Goal: Task Accomplishment & Management: Manage account settings

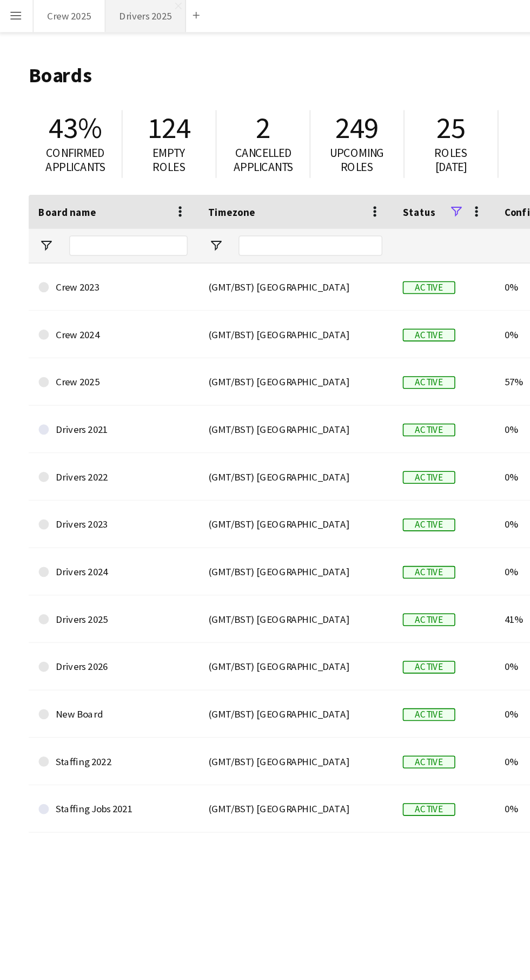
click at [97, 17] on button "Drivers 2025 Close" at bounding box center [93, 11] width 51 height 21
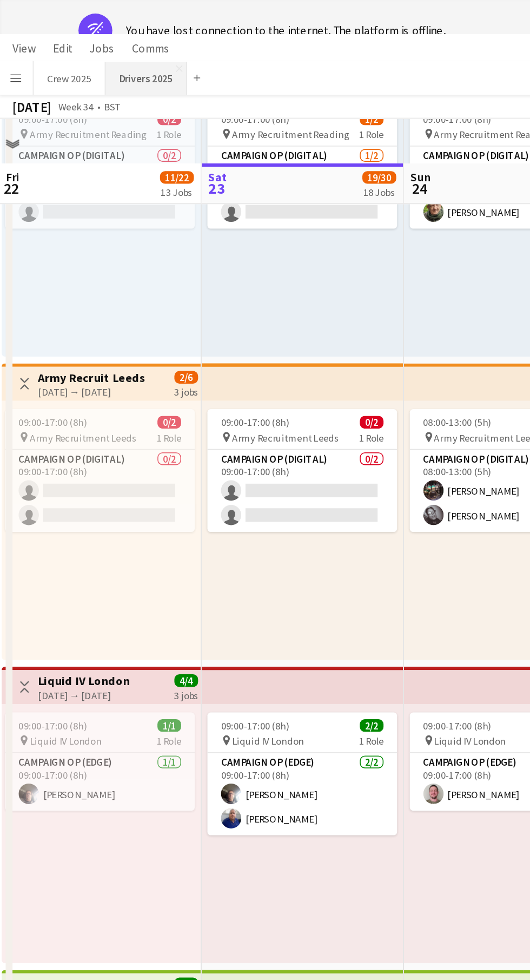
scroll to position [890, 0]
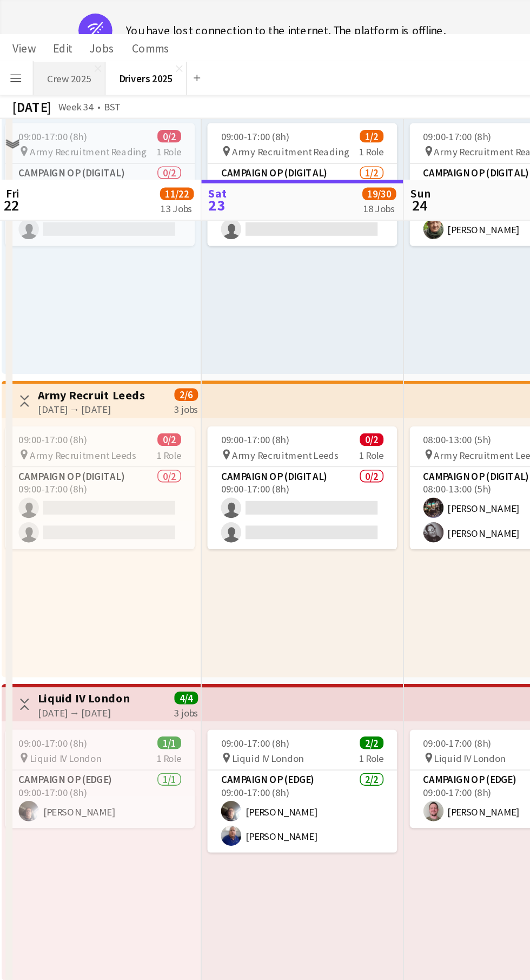
click at [43, 56] on button "Crew 2025 Close" at bounding box center [45, 49] width 46 height 21
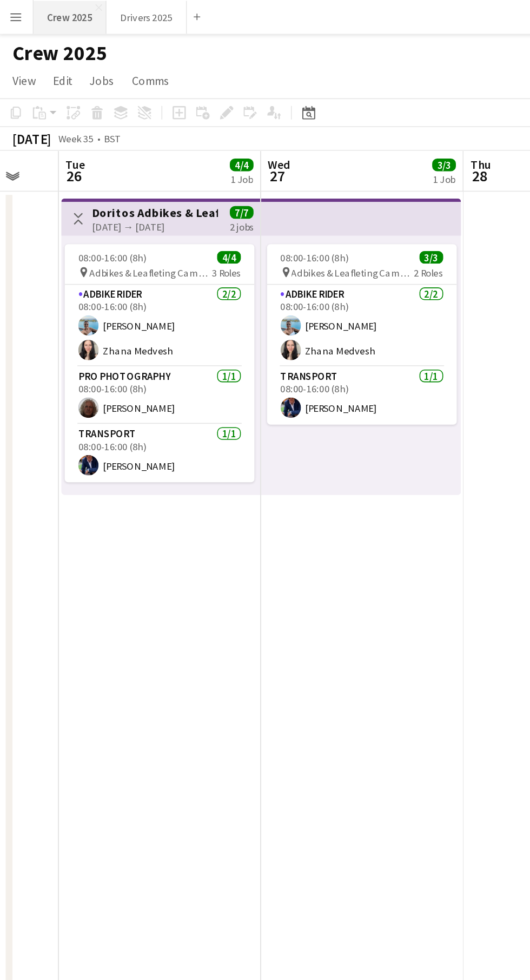
scroll to position [0, 482]
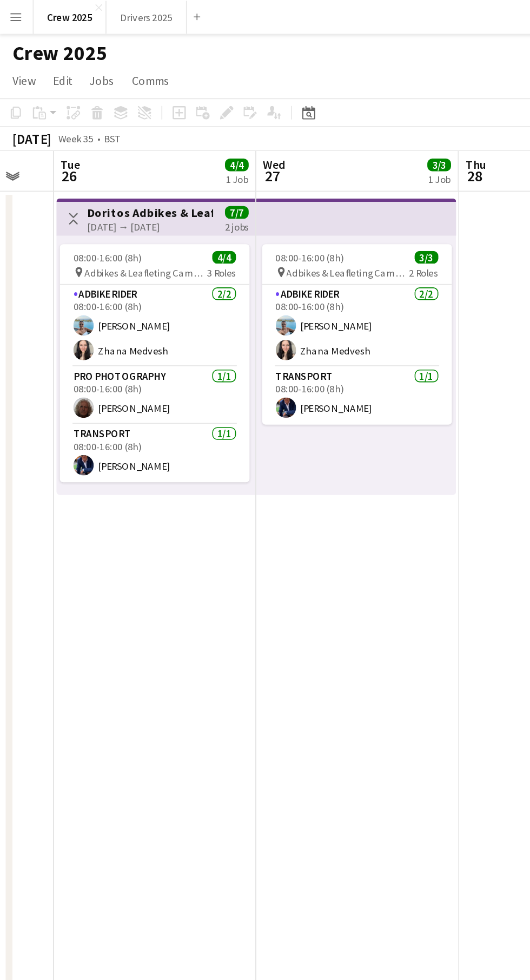
click at [113, 147] on div "[DATE] → [DATE]" at bounding box center [96, 145] width 81 height 8
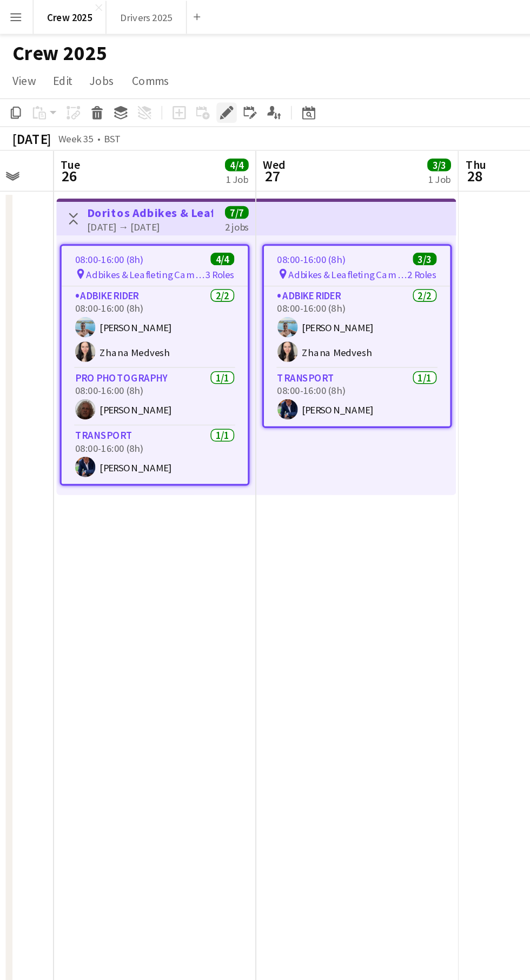
click at [145, 72] on icon at bounding box center [145, 72] width 6 height 6
type input "**********"
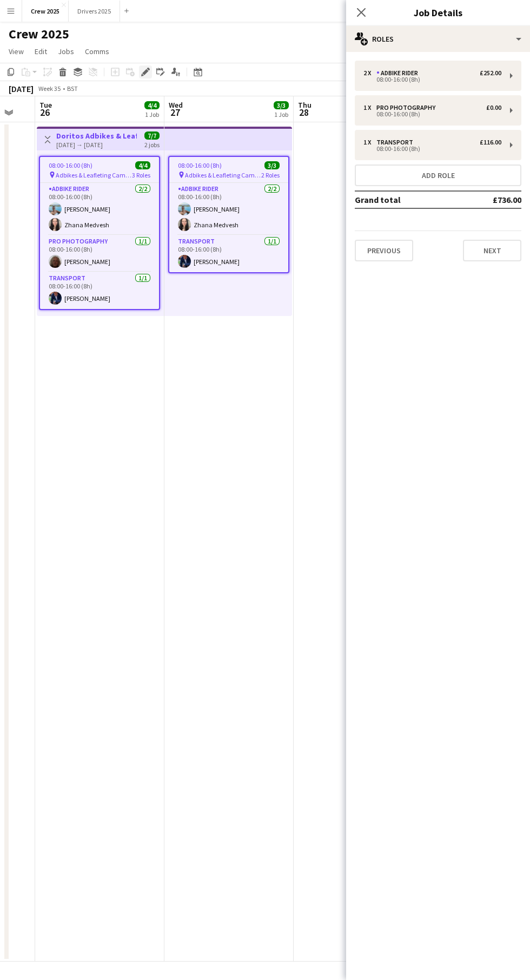
scroll to position [1, 0]
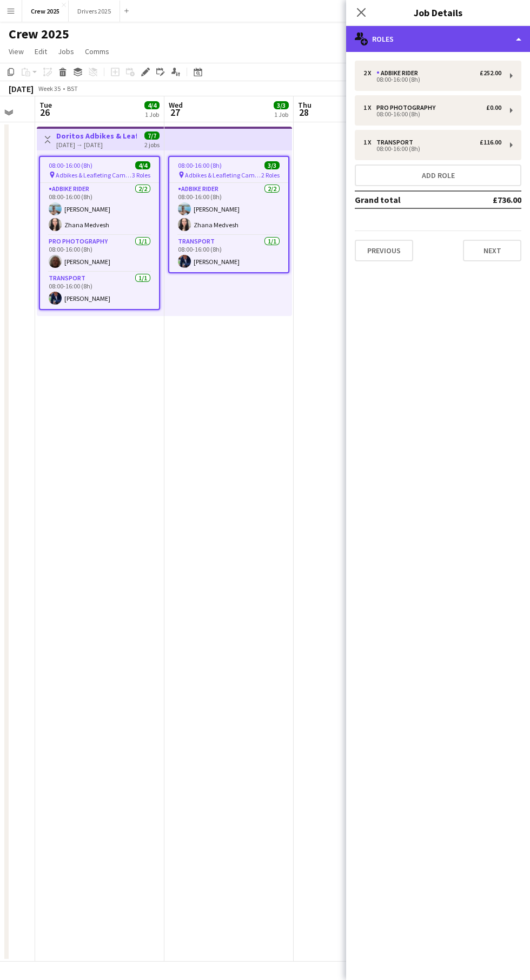
click at [486, 27] on div "multiple-users-add Roles" at bounding box center [438, 39] width 184 height 26
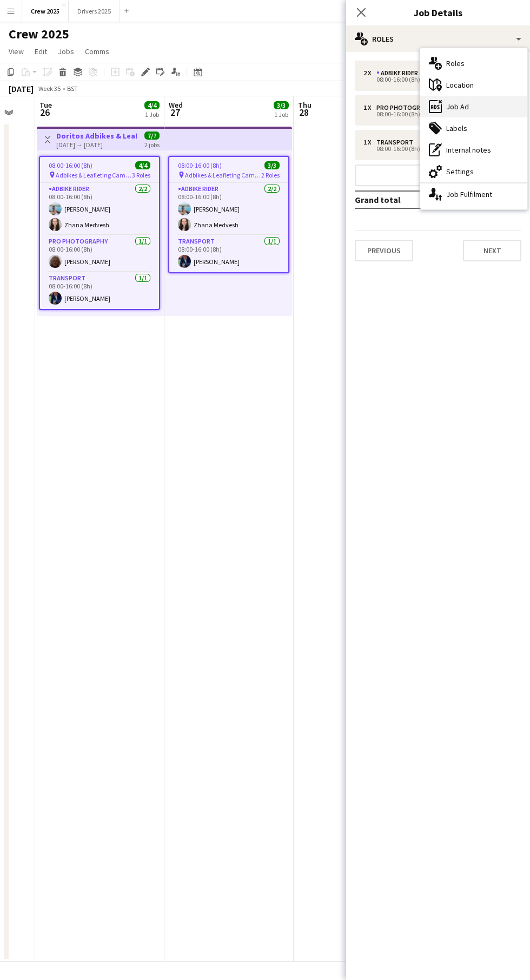
click at [504, 103] on div "ads-window Job Ad" at bounding box center [473, 107] width 107 height 22
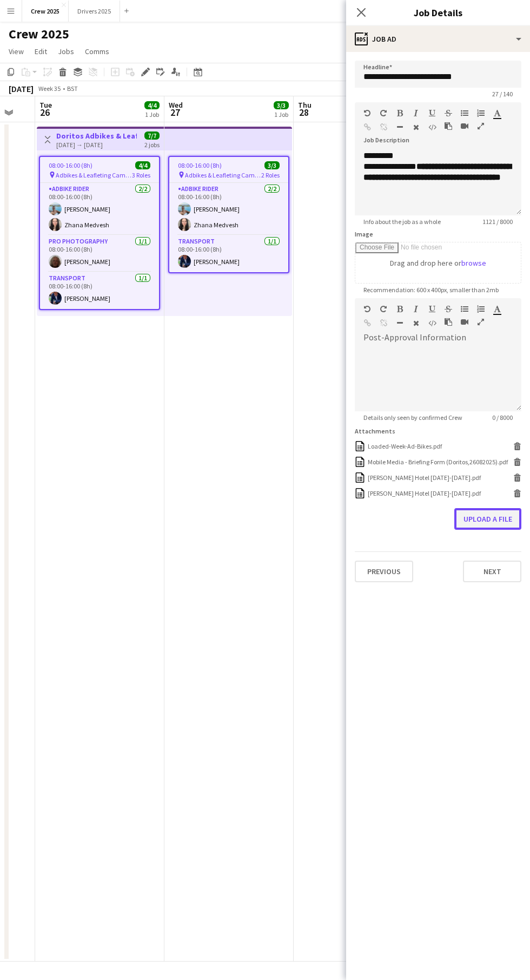
click at [482, 517] on button "Upload a file" at bounding box center [487, 519] width 67 height 22
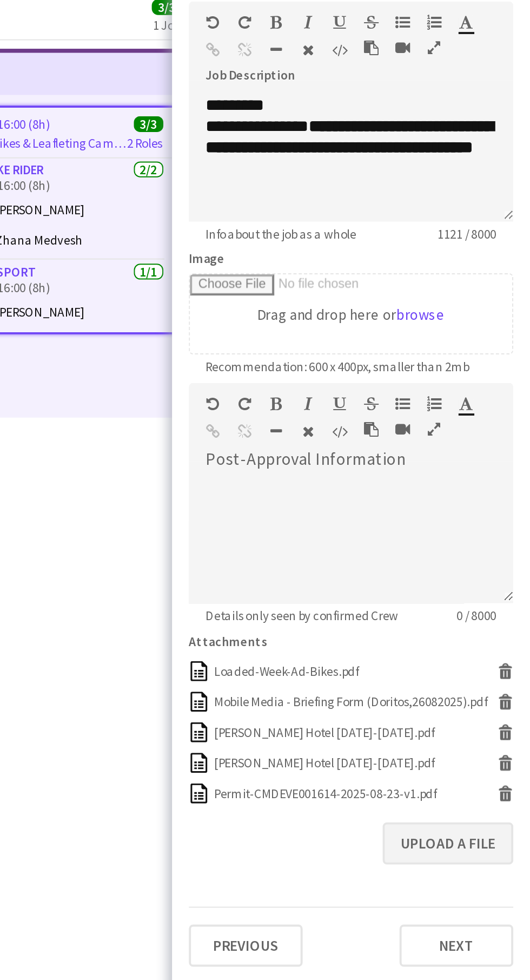
scroll to position [0, 0]
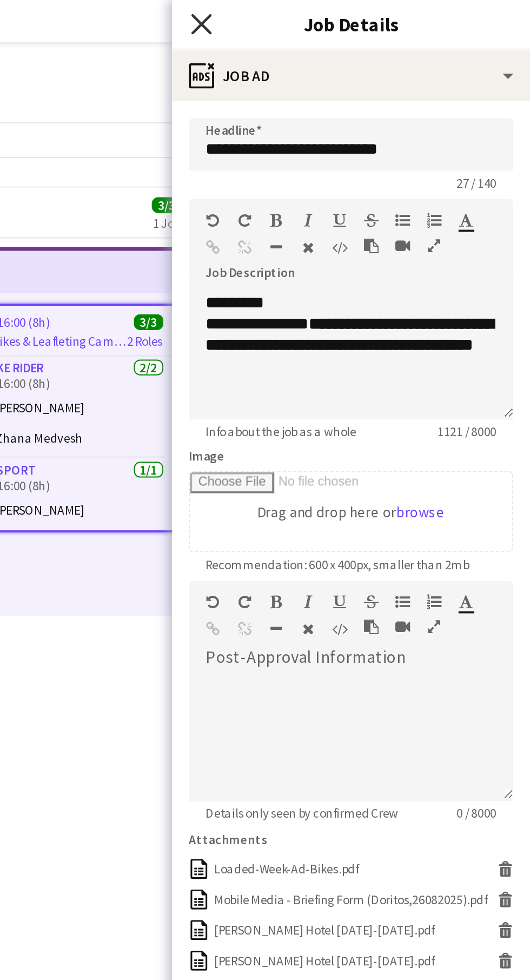
click at [361, 11] on icon at bounding box center [361, 12] width 10 height 10
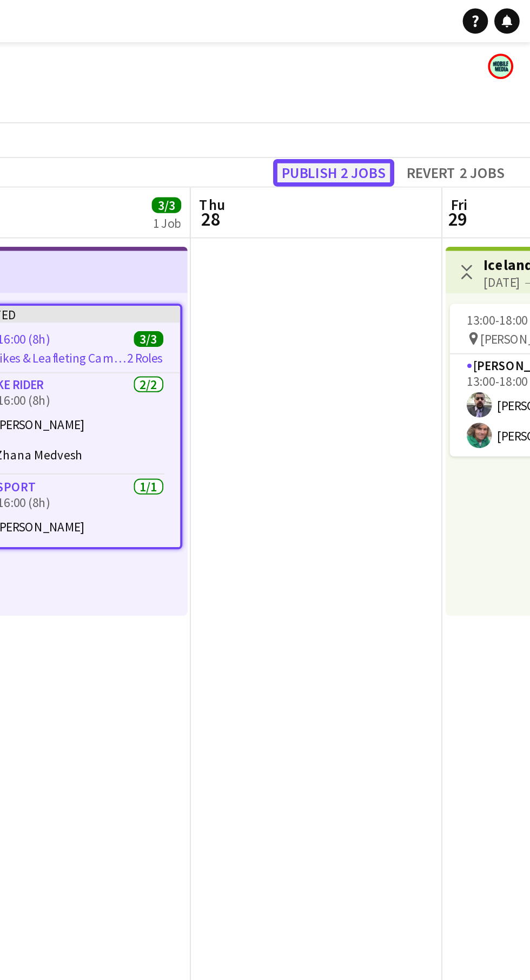
click at [433, 89] on button "Publish 2 jobs" at bounding box center [429, 89] width 62 height 14
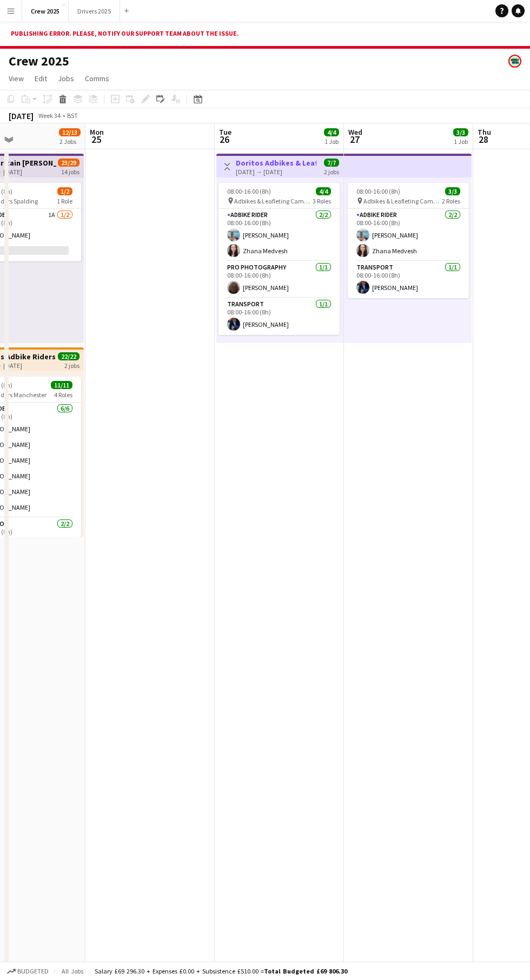
click at [297, 168] on div "[DATE] → [DATE]" at bounding box center [276, 172] width 81 height 8
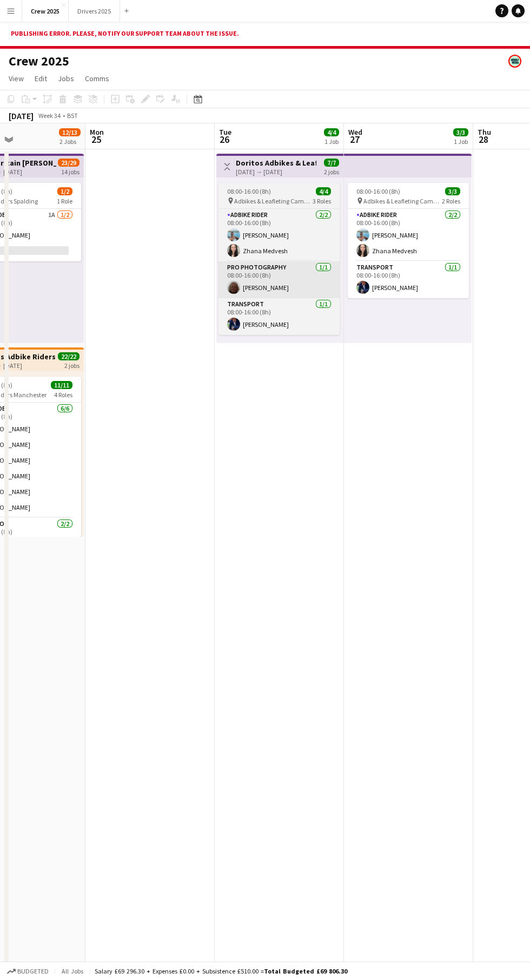
click at [294, 268] on app-card-role "Pro Photography [DATE] 08:00-16:00 (8h) [PERSON_NAME]" at bounding box center [279, 279] width 121 height 37
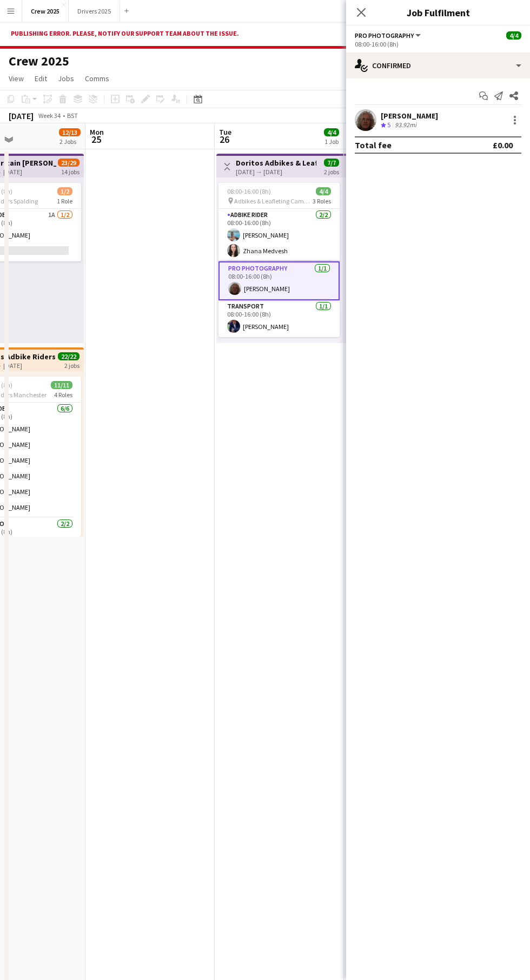
click at [265, 159] on h3 "Doritos Adbikes & Leafleting Camden" at bounding box center [276, 163] width 81 height 10
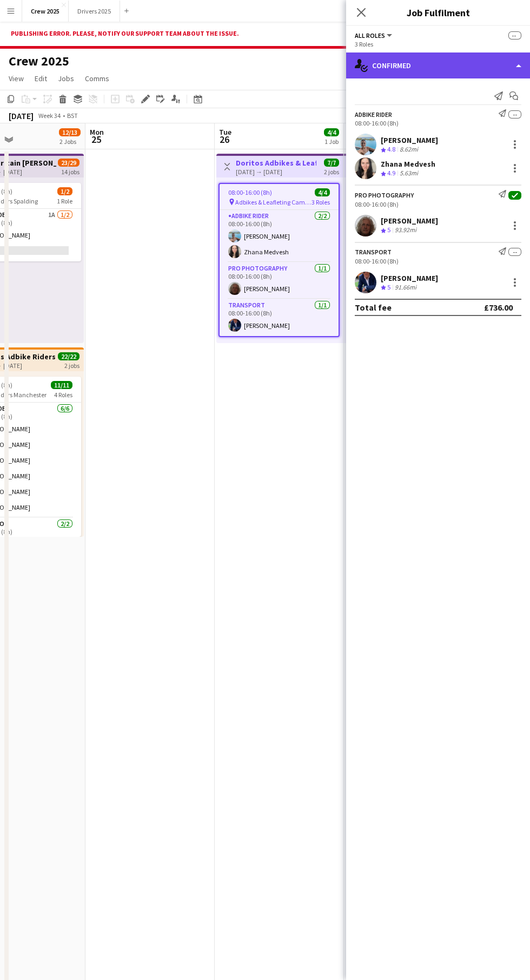
click at [455, 69] on div "single-neutral-actions-check-2 Confirmed" at bounding box center [438, 65] width 184 height 26
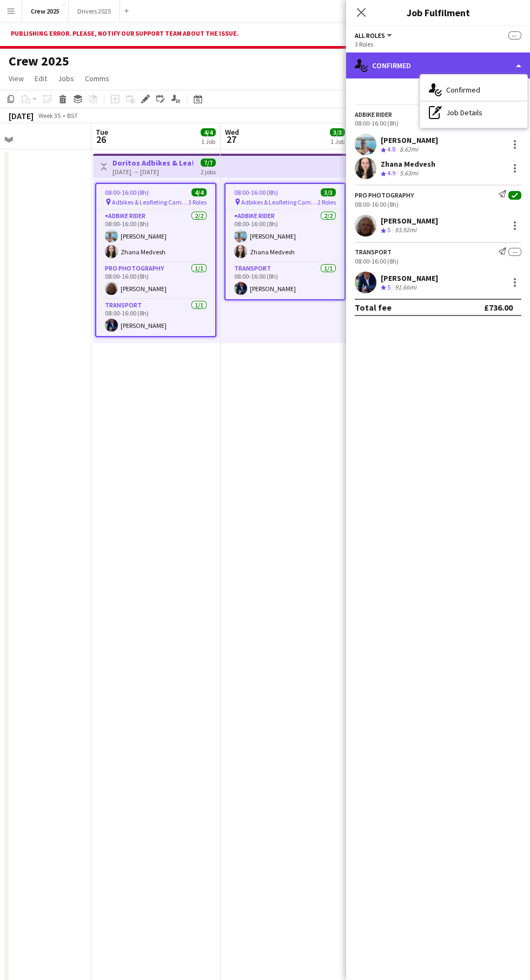
scroll to position [0, 434]
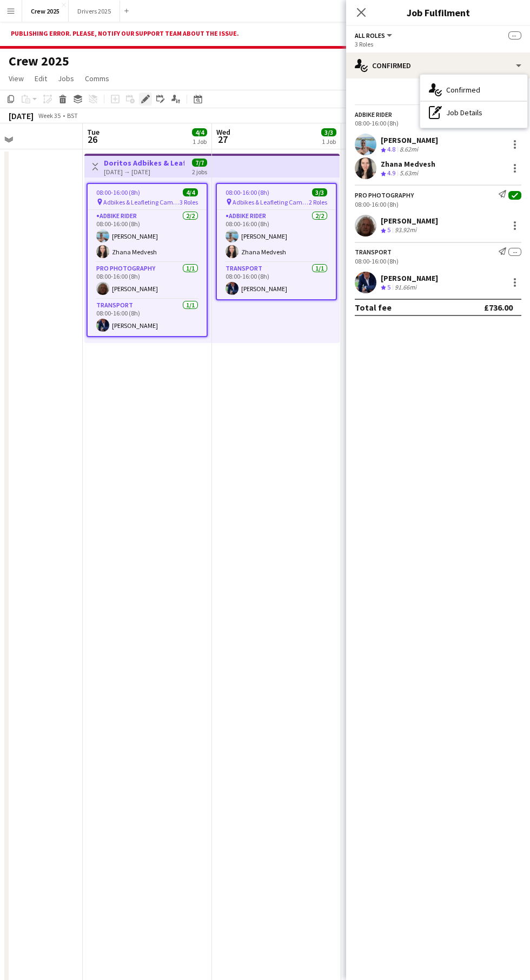
click at [146, 99] on icon at bounding box center [145, 99] width 6 height 6
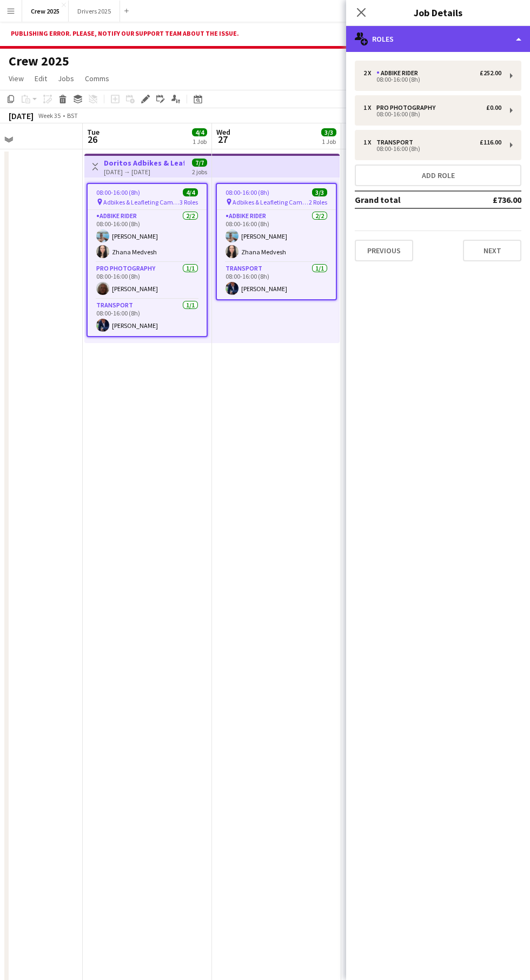
click at [463, 36] on div "multiple-users-add Roles" at bounding box center [438, 39] width 184 height 26
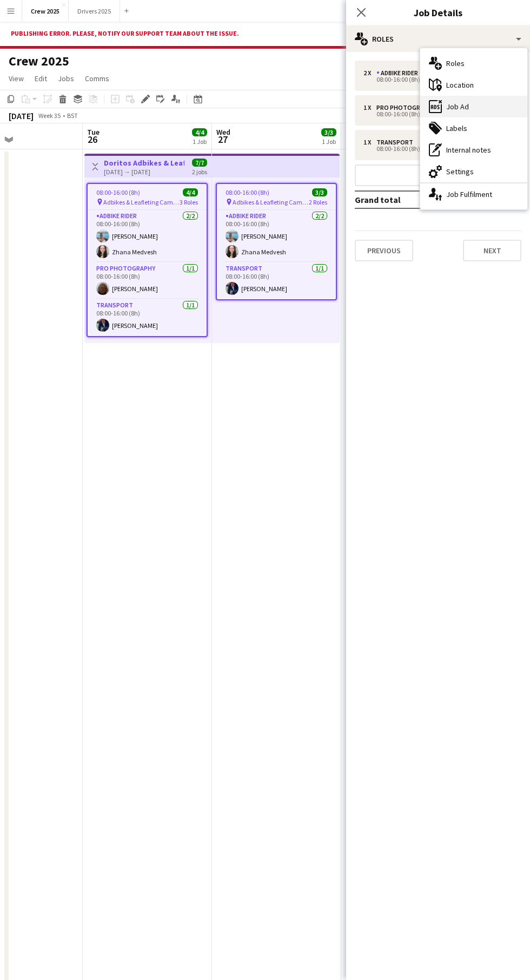
click at [491, 103] on div "ads-window Job Ad" at bounding box center [473, 107] width 107 height 22
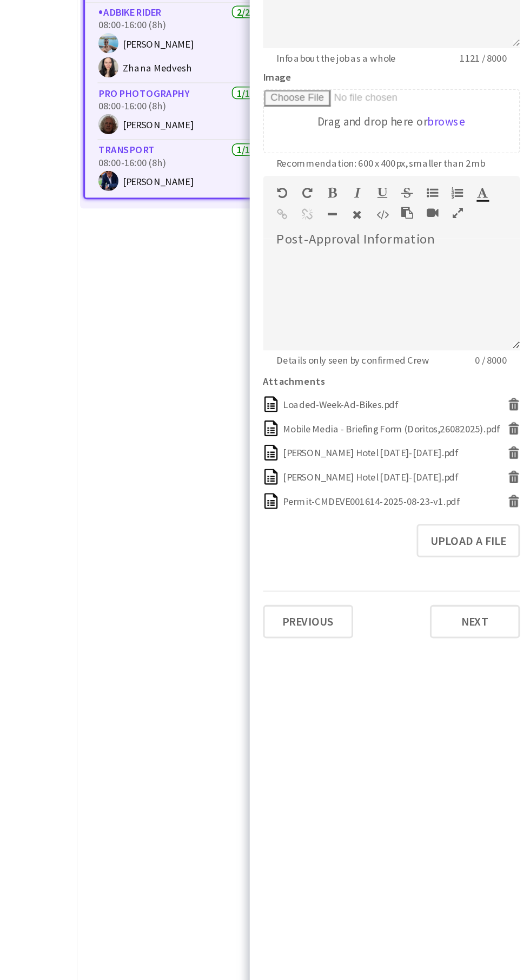
scroll to position [0, 434]
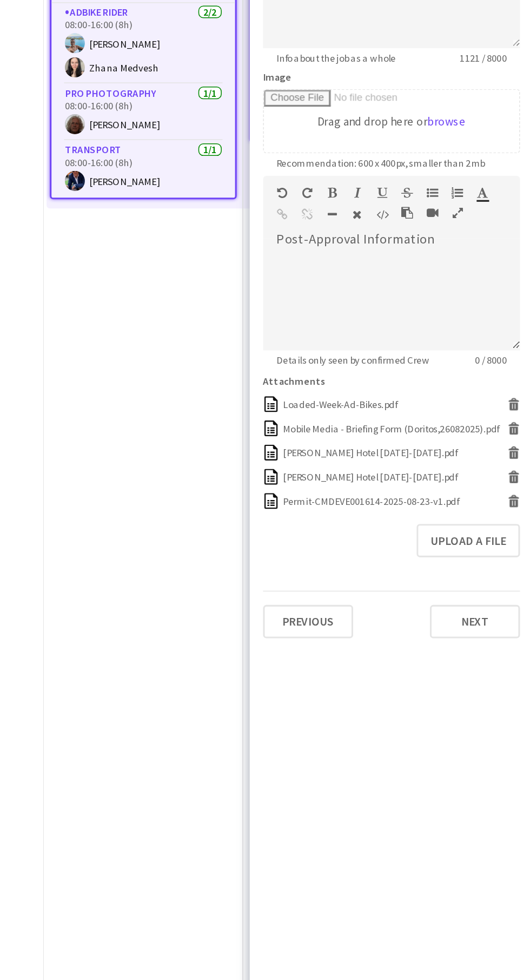
click at [280, 579] on app-date-cell "Toggle View Doritos Adbikes & Leafleting Camden [DATE] → [DATE] 7/7 2 jobs 08:0…" at bounding box center [277, 545] width 129 height 839
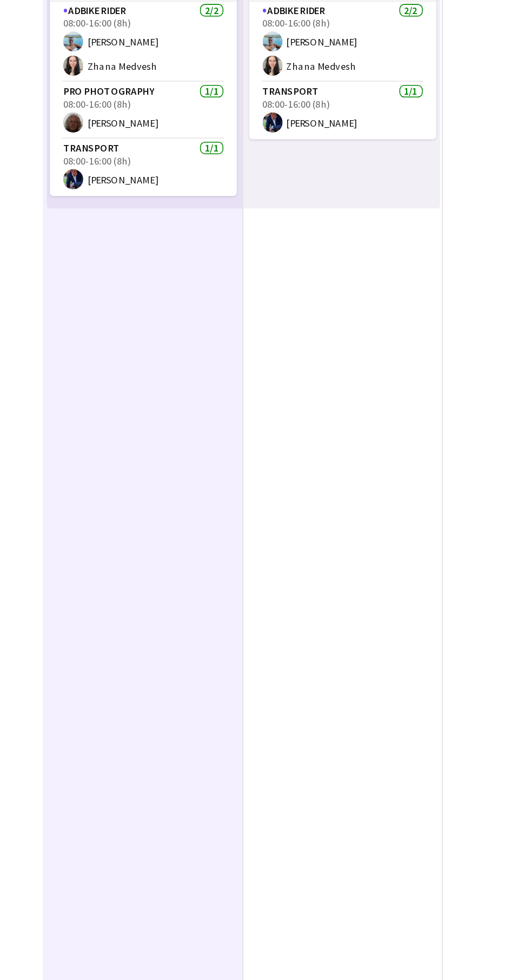
click at [287, 602] on app-date-cell "Toggle View Doritos Adbikes & Leafleting Camden [DATE] → [DATE] 7/7 2 jobs 08:0…" at bounding box center [277, 545] width 129 height 839
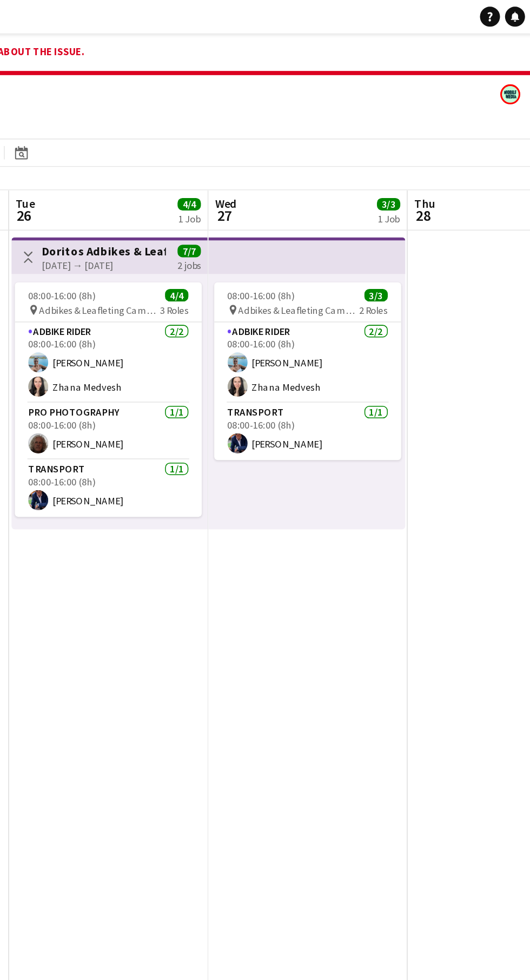
scroll to position [0, 321]
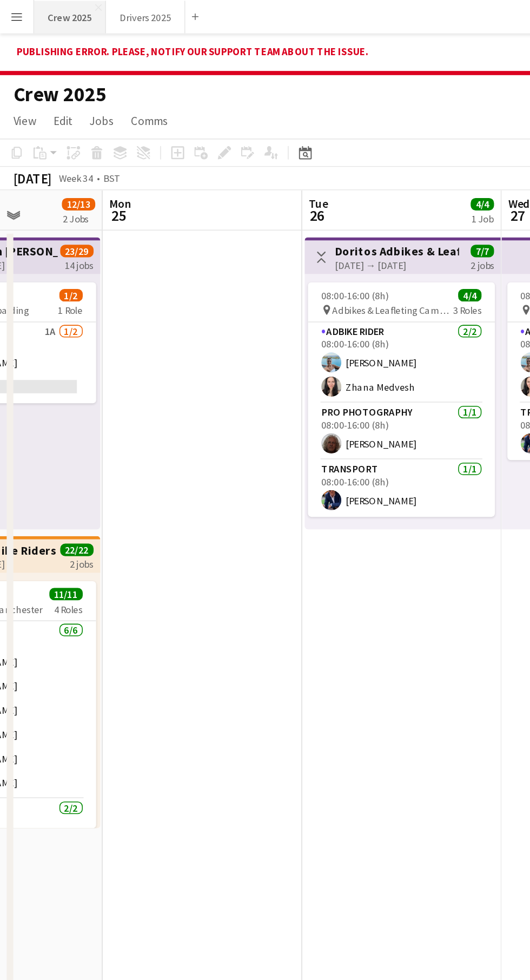
click at [45, 11] on button "Crew 2025 Close" at bounding box center [45, 11] width 47 height 21
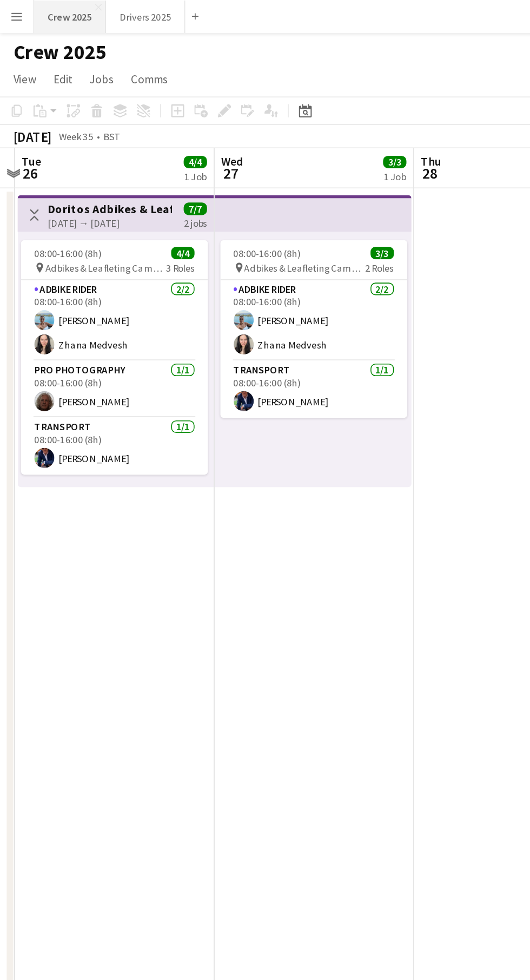
scroll to position [0, 378]
click at [91, 140] on h3 "Doritos Adbikes & Leafleting Camden" at bounding box center [71, 136] width 81 height 10
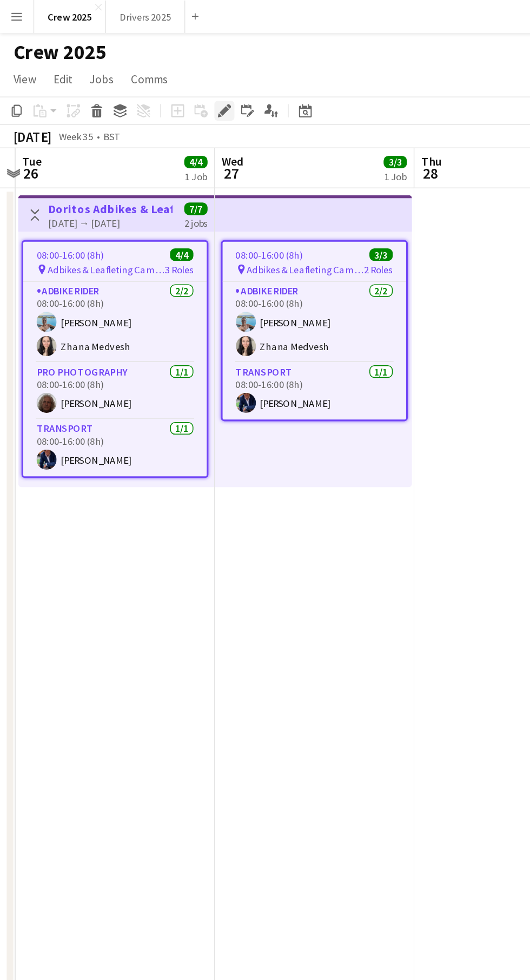
click at [146, 72] on icon at bounding box center [145, 72] width 6 height 6
type input "**********"
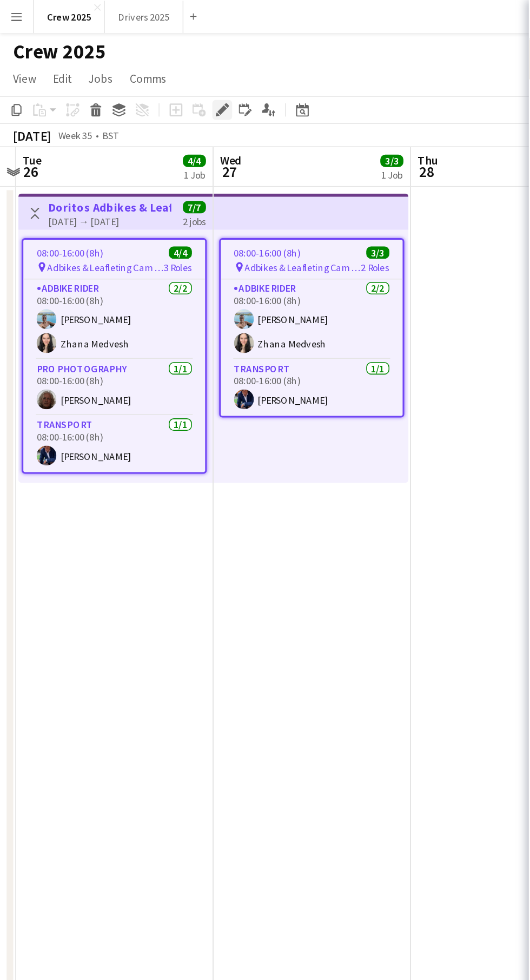
scroll to position [0, 380]
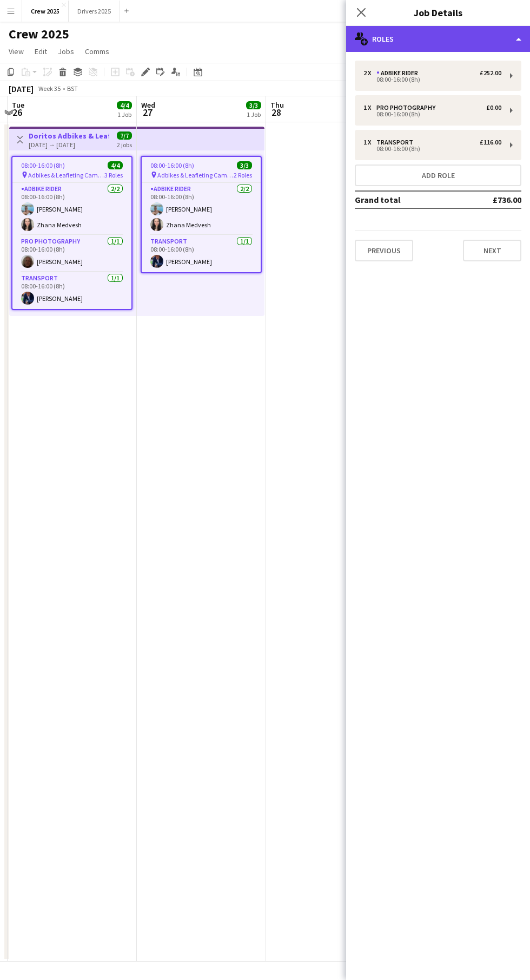
click at [486, 31] on div "multiple-users-add Roles" at bounding box center [438, 39] width 184 height 26
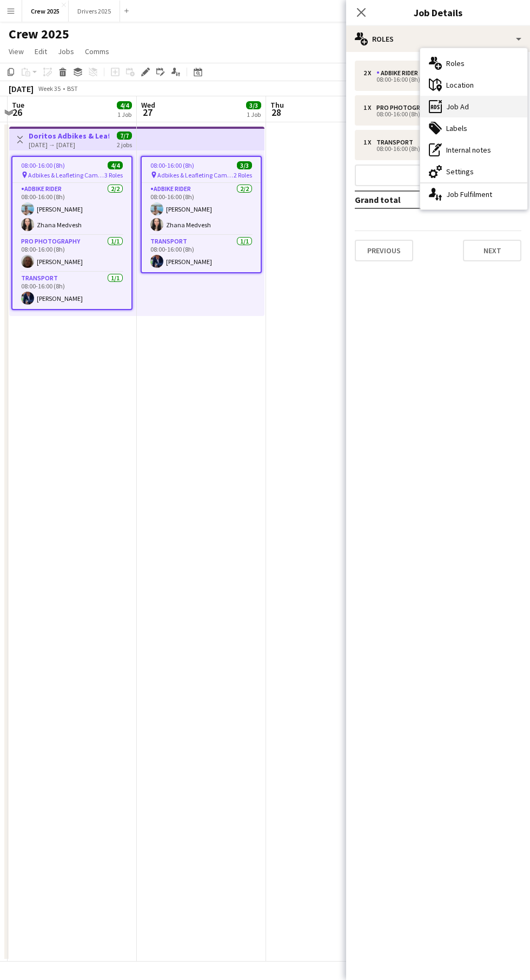
click at [499, 101] on div "ads-window Job Ad" at bounding box center [473, 107] width 107 height 22
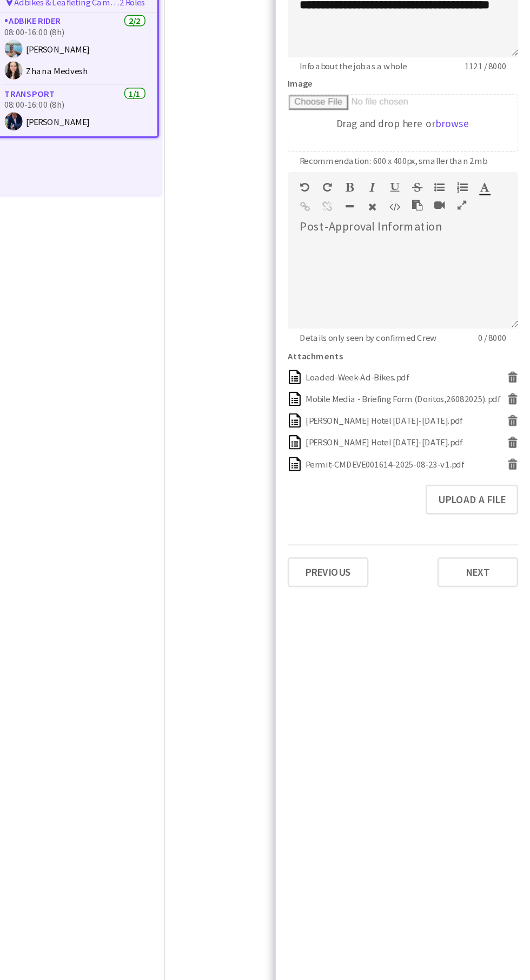
scroll to position [0, 0]
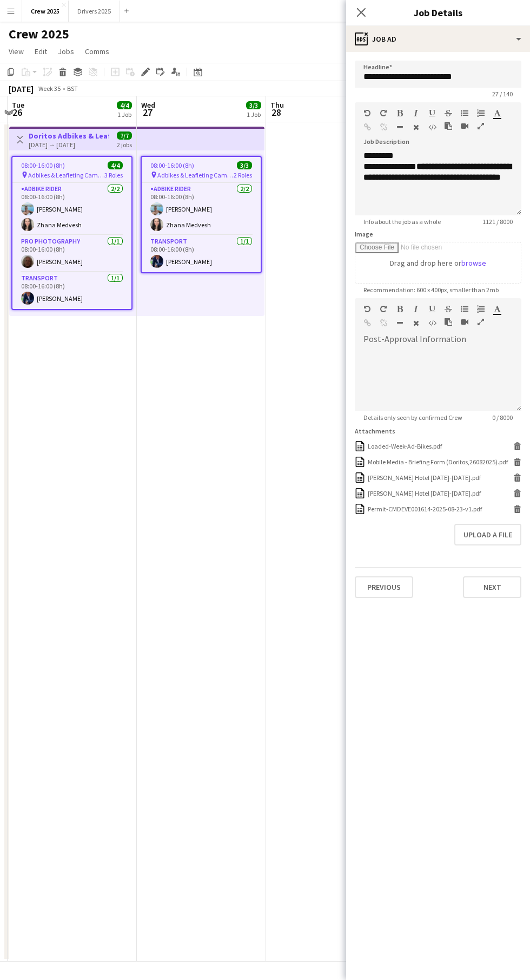
click at [183, 545] on app-date-cell "08:00-16:00 (8h) 3/3 pin Adbikes & Leafleting Camden 2 Roles Adbike Rider [DATE…" at bounding box center [201, 541] width 129 height 839
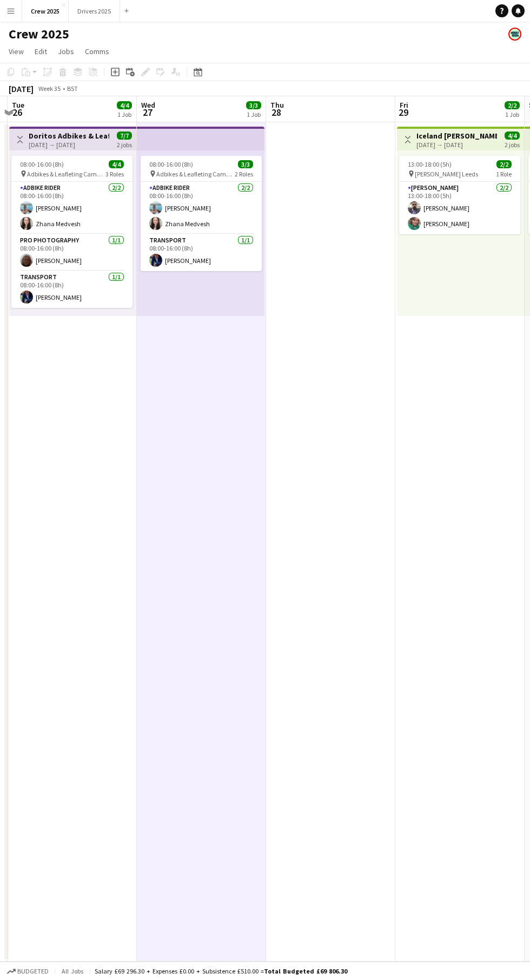
click at [157, 593] on app-date-cell "08:00-16:00 (8h) 3/3 pin Adbikes & Leafleting Camden 2 Roles Adbike Rider [DATE…" at bounding box center [201, 541] width 129 height 839
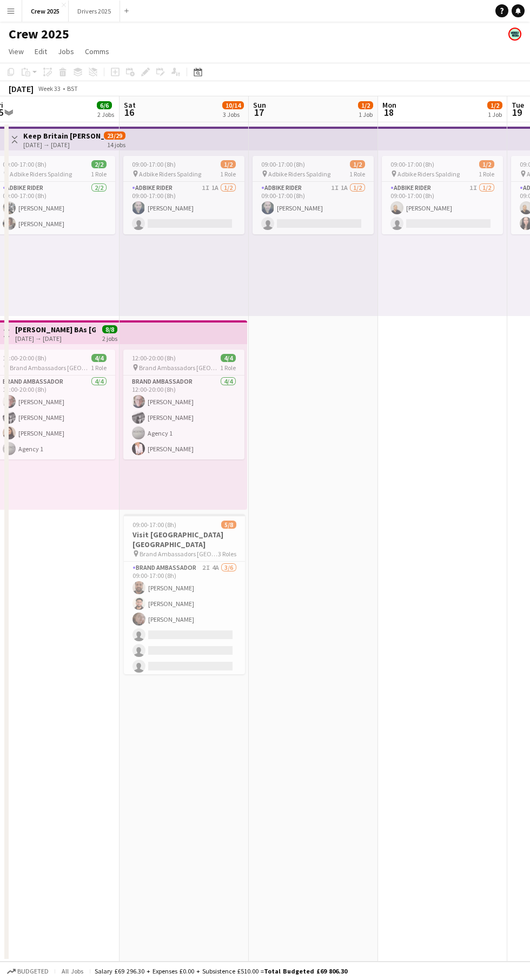
scroll to position [0, 262]
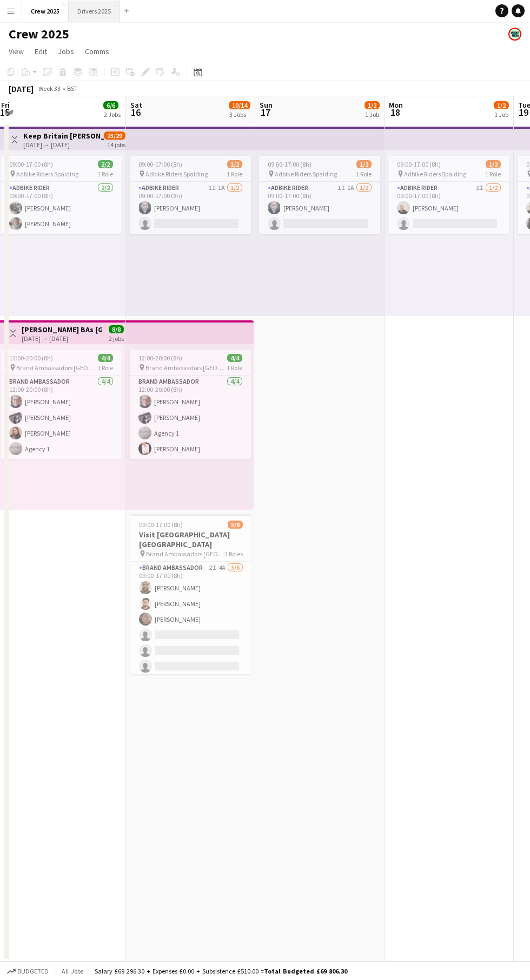
click at [82, 11] on button "Drivers 2025 Close" at bounding box center [94, 11] width 51 height 21
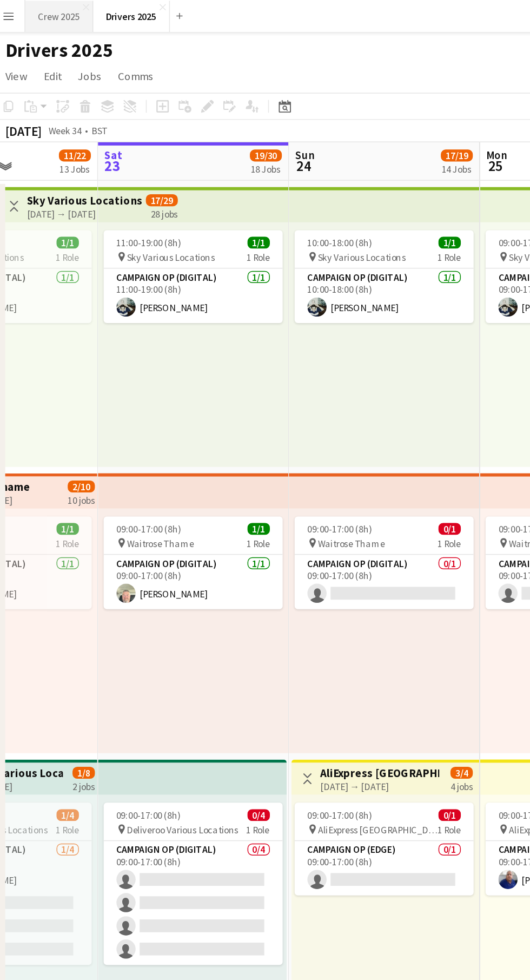
click at [40, 11] on button "Crew 2025 Close" at bounding box center [45, 11] width 46 height 21
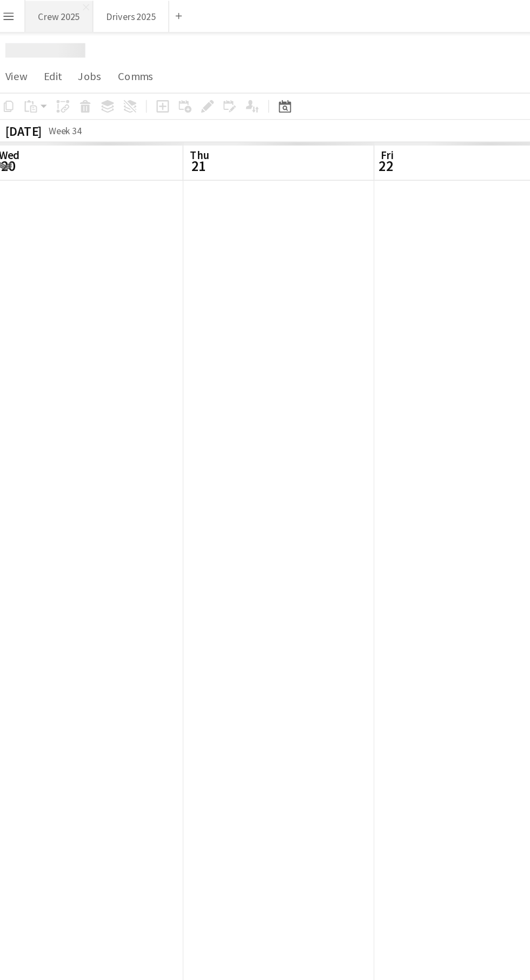
scroll to position [0, 259]
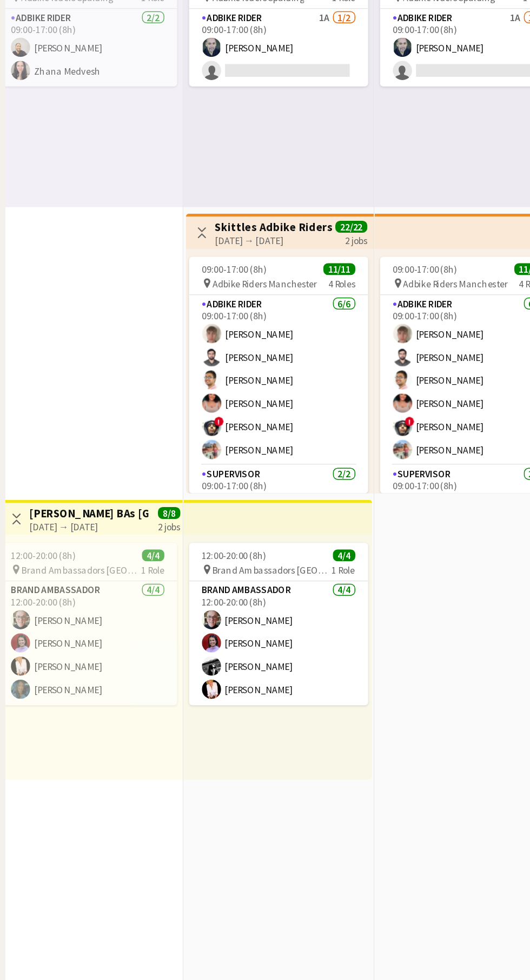
click at [192, 333] on h3 "Skittles Adbike Riders Manchester" at bounding box center [190, 330] width 81 height 10
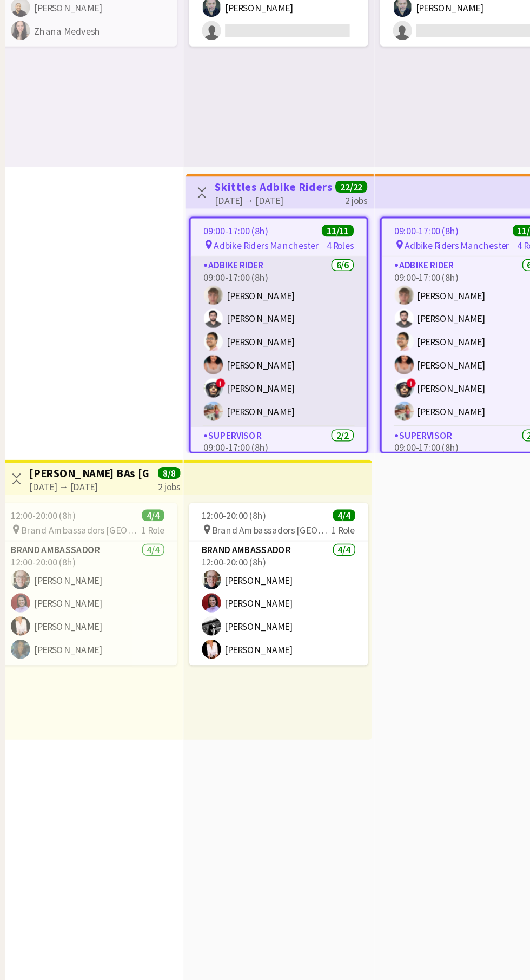
click at [199, 405] on app-card-role "Adbike Rider [DATE] 09:00-17:00 (8h) [PERSON_NAME] [PERSON_NAME] [PERSON_NAME] …" at bounding box center [193, 434] width 119 height 115
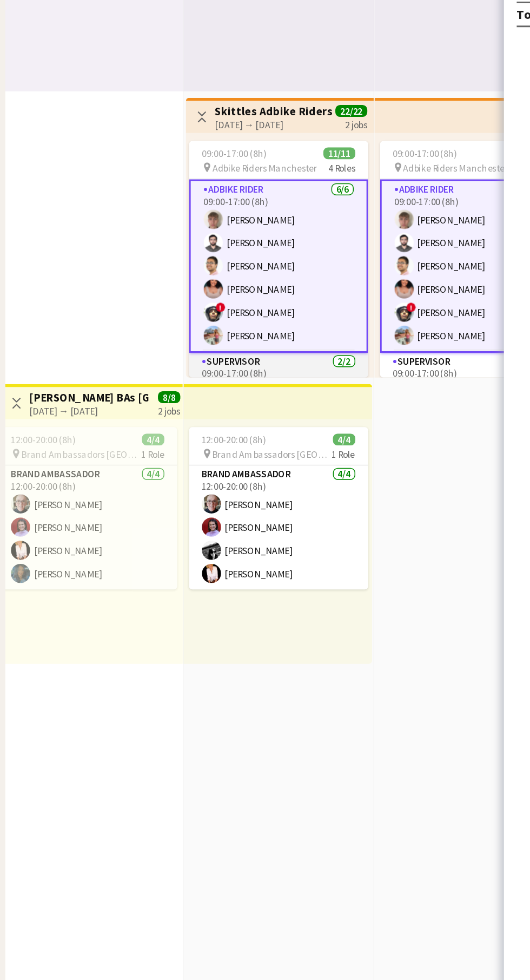
click at [187, 506] on app-card-role "Supervisor [DATE] 09:00-17:00 (8h) [PERSON_NAME] [PERSON_NAME]" at bounding box center [193, 519] width 121 height 52
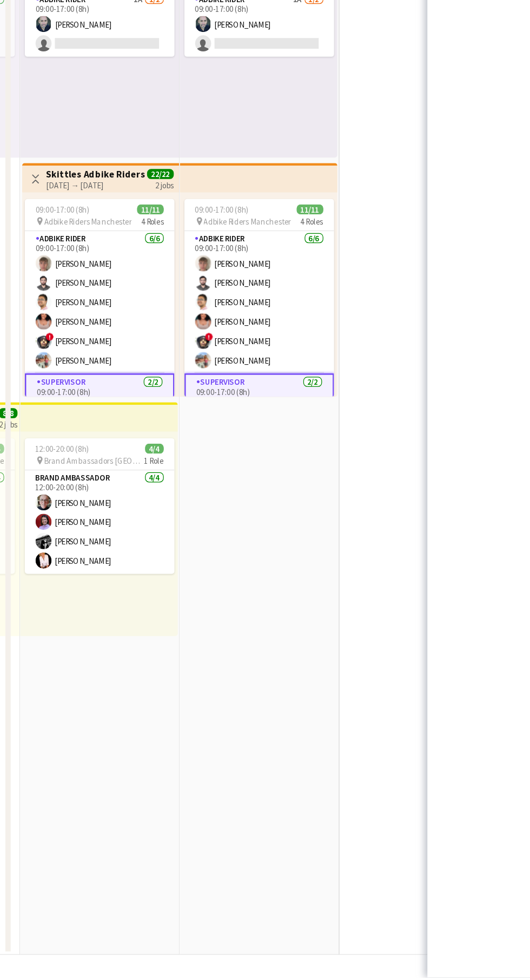
scroll to position [0, 375]
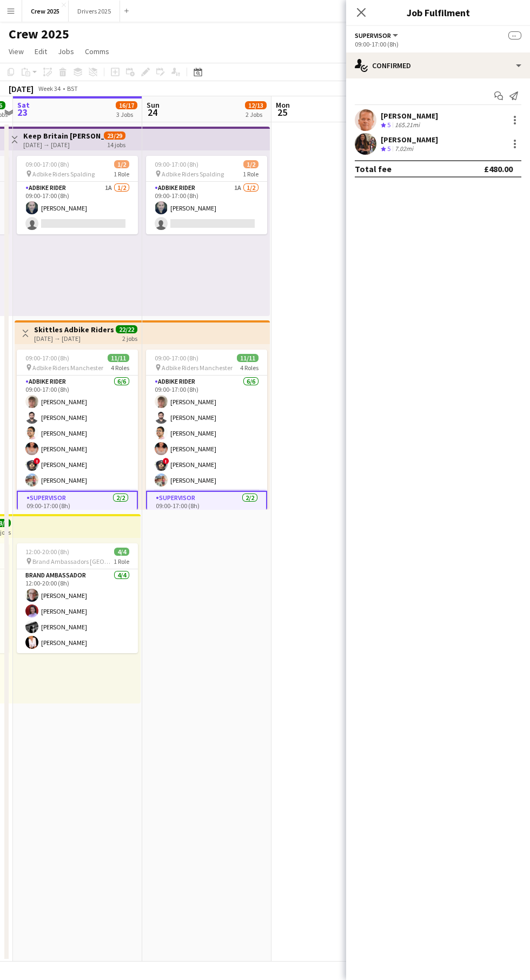
click at [515, 199] on mat-expansion-panel "check Confirmed Start chat Send notification [PERSON_NAME] Crew rating 5 165.21…" at bounding box center [438, 528] width 184 height 901
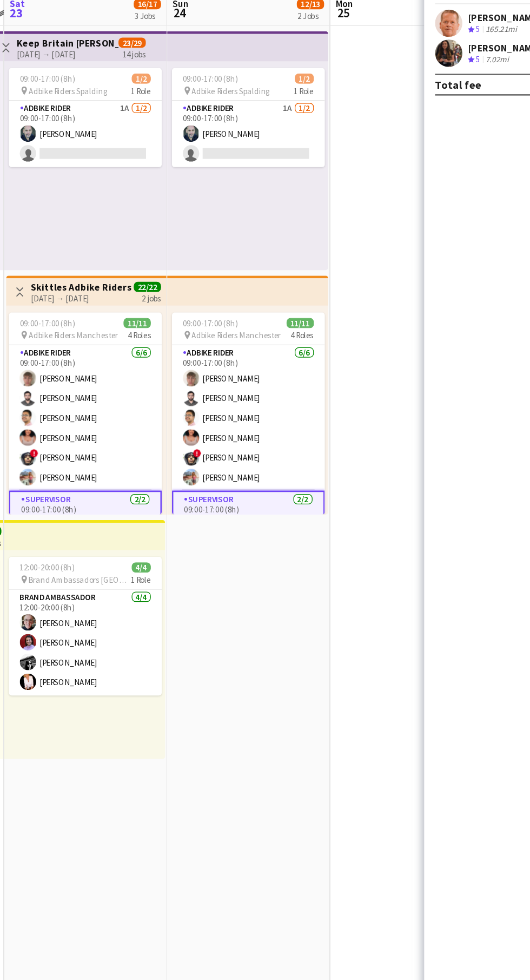
scroll to position [0, 374]
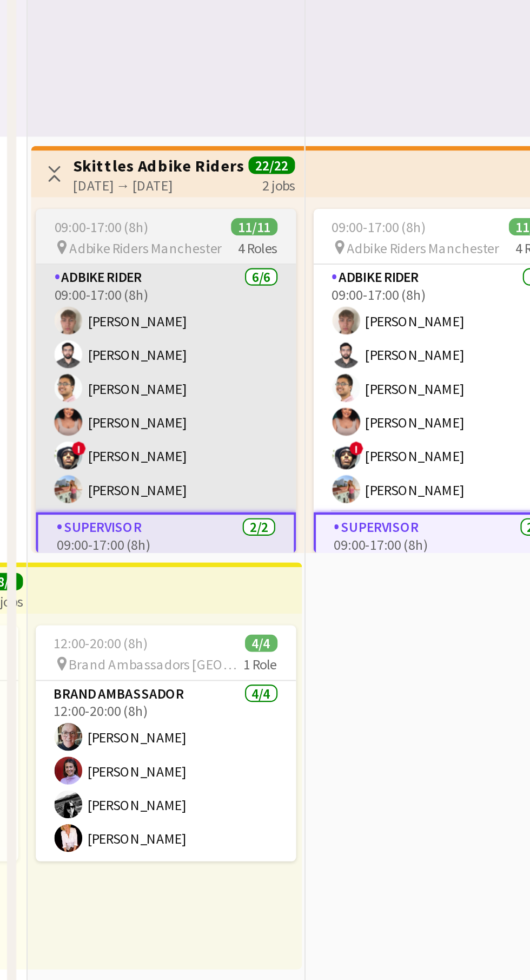
click at [136, 430] on app-card-role "Adbike Rider [DATE] 09:00-17:00 (8h) [PERSON_NAME] [PERSON_NAME] [PERSON_NAME] …" at bounding box center [78, 432] width 121 height 115
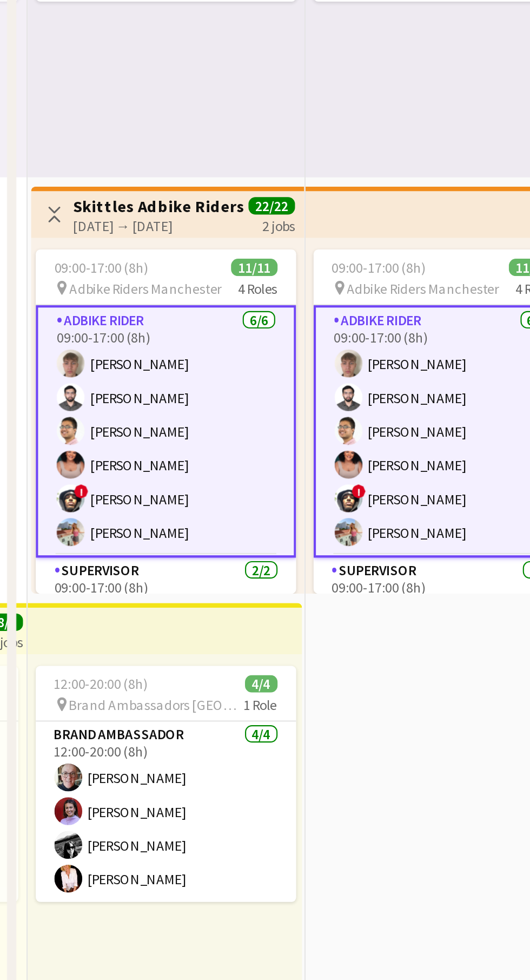
click at [70, 362] on app-job-card "09:00-17:00 (8h) 11/11 pin Adbike Riders Manchester 4 Roles Adbike Rider [DATE]…" at bounding box center [78, 429] width 121 height 160
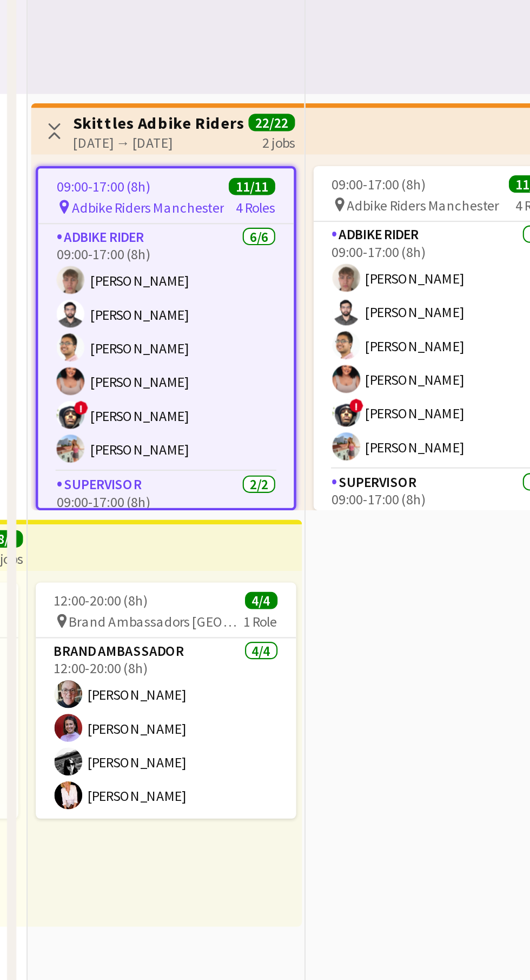
click at [77, 362] on div "09:00-17:00 (8h) 11/11" at bounding box center [78, 359] width 119 height 8
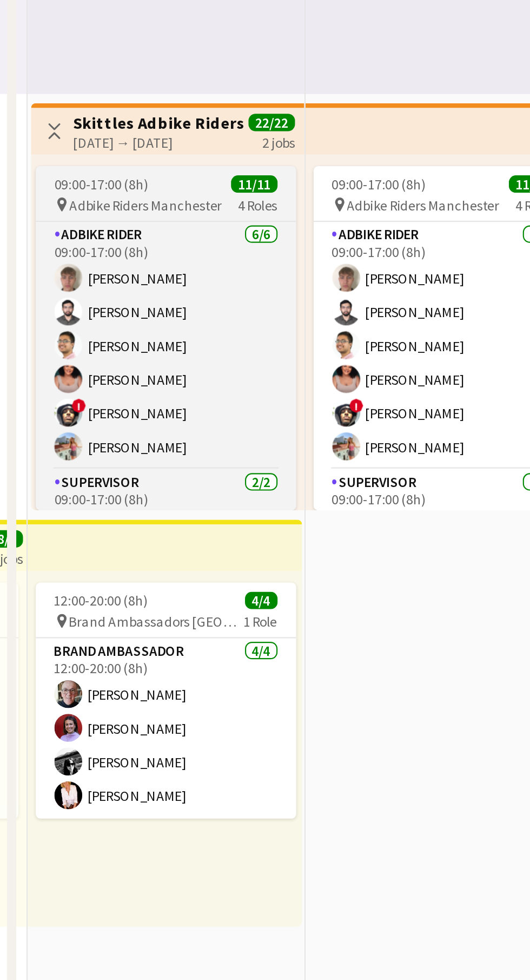
click at [75, 358] on div "09:00-17:00 (8h) 11/11" at bounding box center [78, 358] width 121 height 8
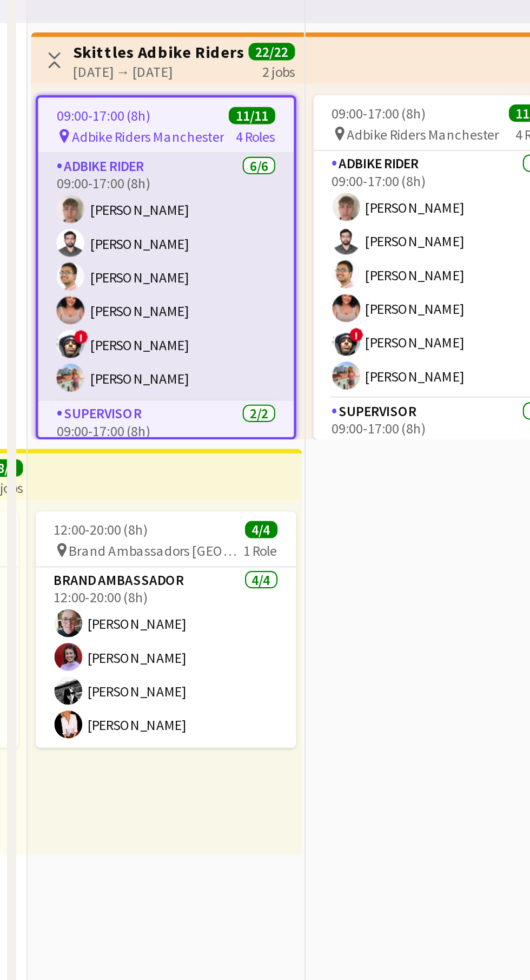
click at [75, 365] on span "Adbike Riders Manchester" at bounding box center [70, 369] width 71 height 8
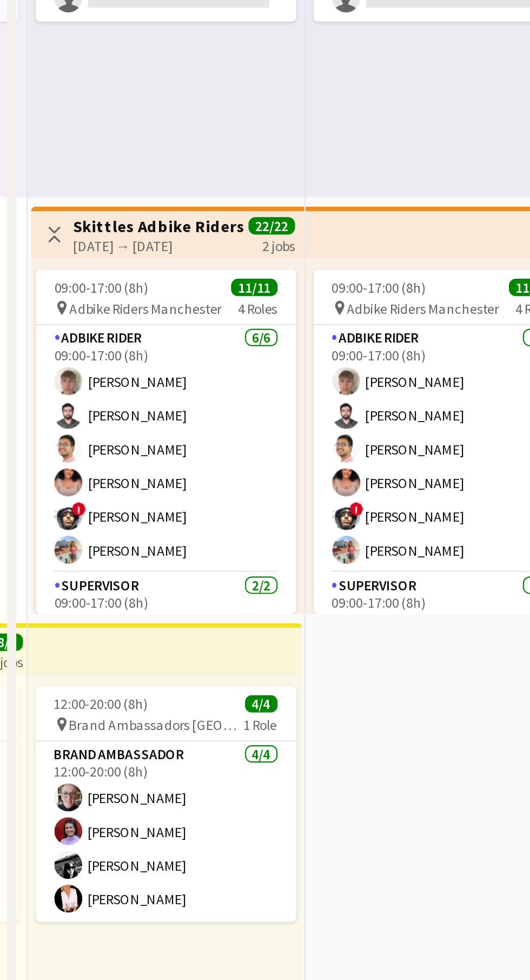
click at [136, 480] on app-card-role "Adbike Rider [DATE] 09:00-17:00 (8h) [PERSON_NAME] [PERSON_NAME] [PERSON_NAME] …" at bounding box center [78, 432] width 121 height 115
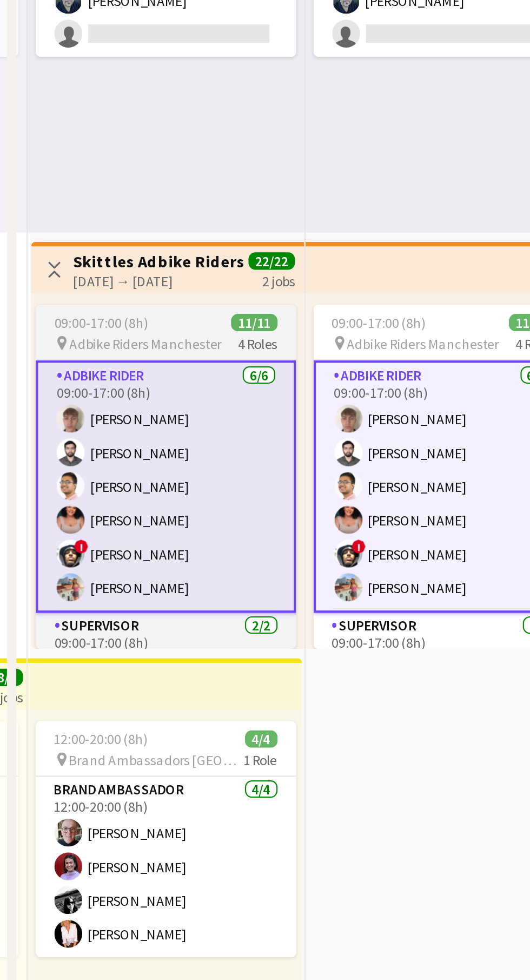
click at [67, 362] on app-job-card "09:00-17:00 (8h) 11/11 pin Adbike Riders Manchester 4 Roles Adbike Rider [DATE]…" at bounding box center [78, 429] width 121 height 160
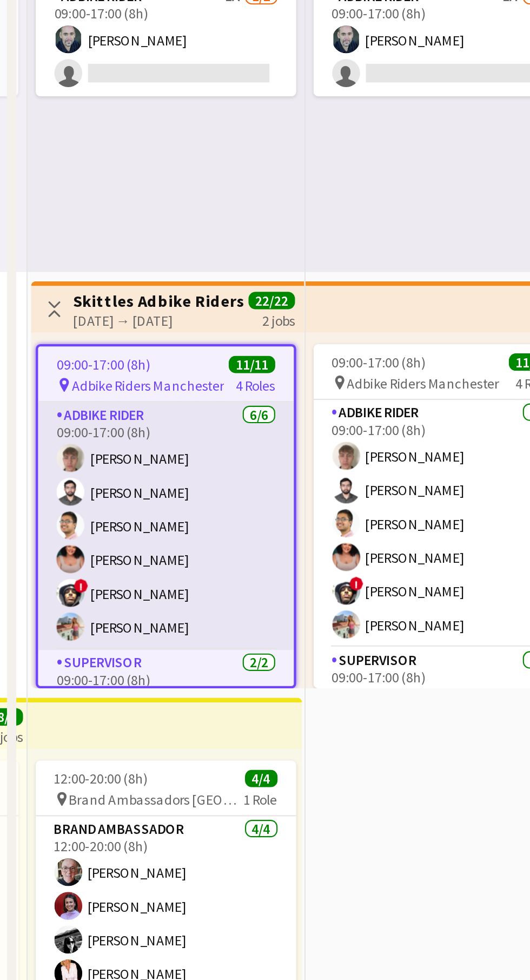
click at [104, 458] on app-card-role "Adbike Rider [DATE] 09:00-17:00 (8h) [PERSON_NAME] [PERSON_NAME] [PERSON_NAME] …" at bounding box center [78, 434] width 119 height 115
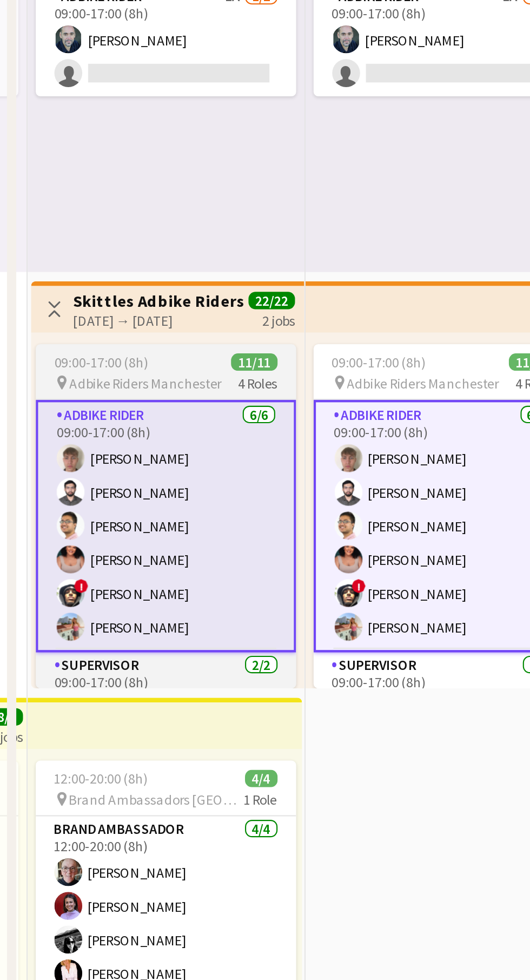
click at [85, 357] on div "09:00-17:00 (8h) 11/11" at bounding box center [78, 358] width 121 height 8
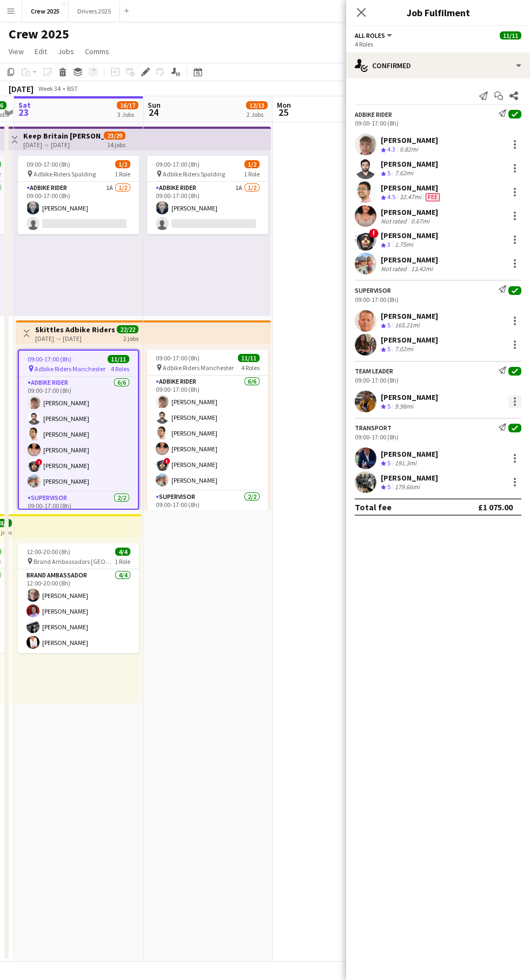
click at [519, 401] on div at bounding box center [515, 401] width 13 height 13
click at [502, 529] on span "Set as supervisor" at bounding box center [479, 525] width 67 height 9
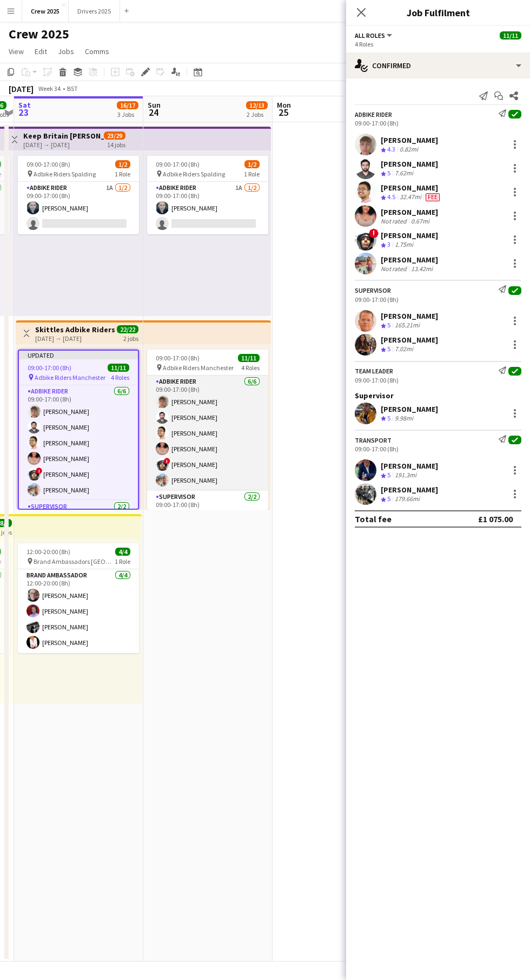
click at [207, 377] on app-card-role "Adbike Rider [DATE] 09:00-17:00 (8h) [PERSON_NAME] [PERSON_NAME] [PERSON_NAME] …" at bounding box center [207, 432] width 121 height 115
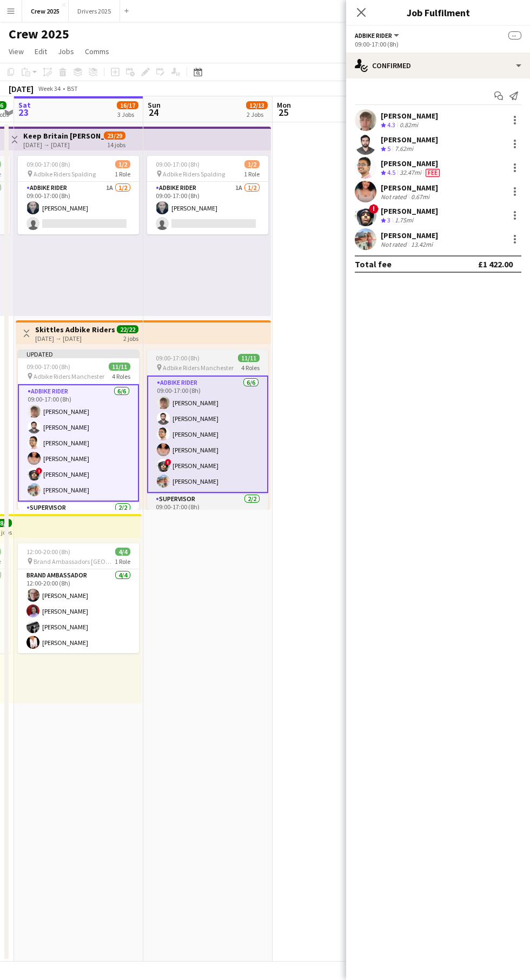
click at [192, 369] on span "Adbike Riders Manchester" at bounding box center [198, 368] width 71 height 8
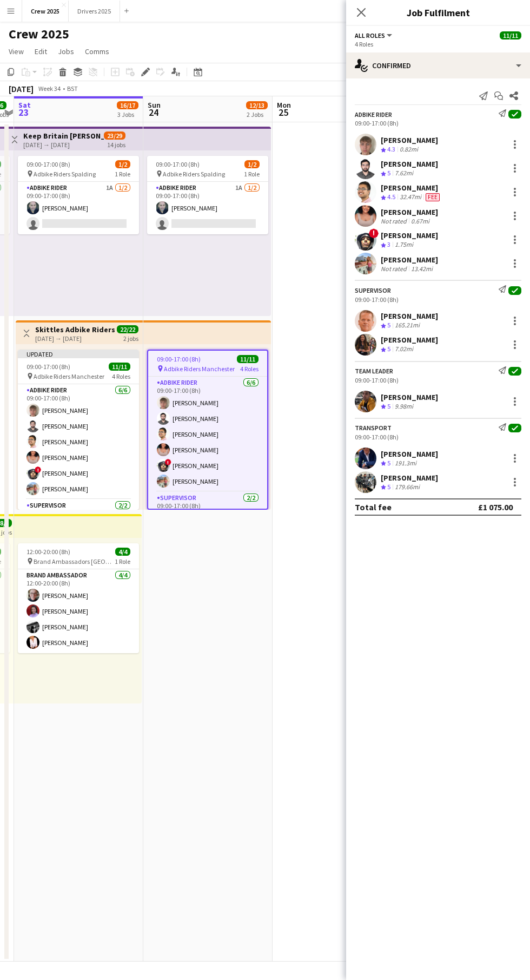
click at [512, 410] on div "[PERSON_NAME] Crew rating 5 9.98mi" at bounding box center [438, 402] width 184 height 22
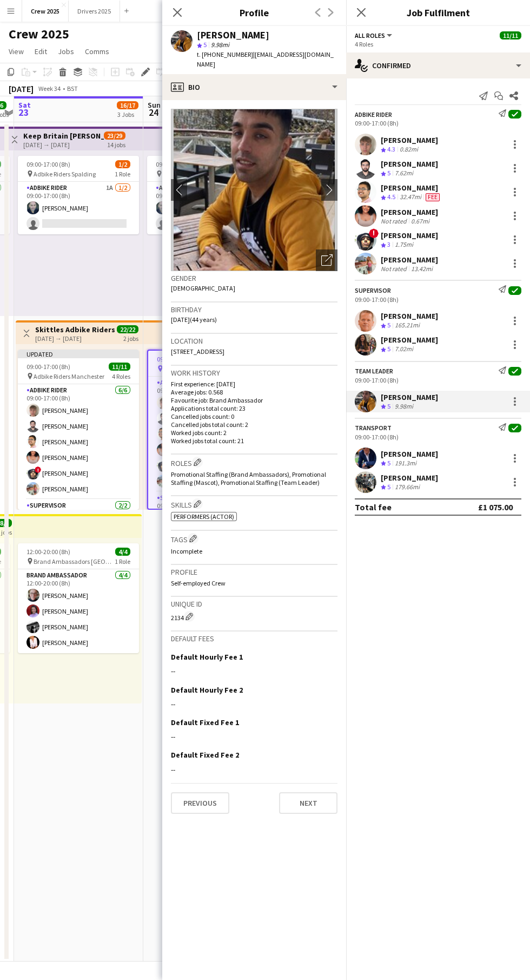
click at [519, 412] on div "[PERSON_NAME] Crew rating 5 9.98mi" at bounding box center [438, 402] width 184 height 22
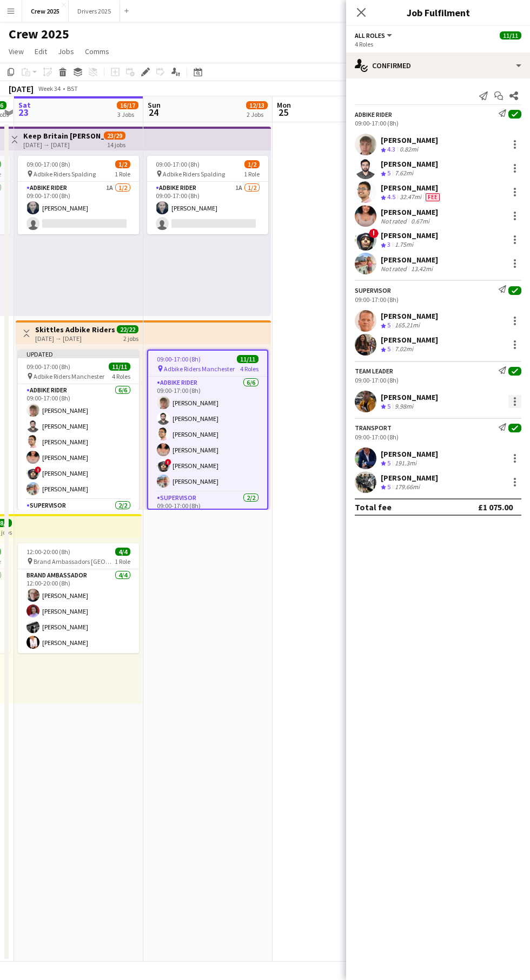
click at [518, 408] on div at bounding box center [515, 401] width 13 height 13
click at [480, 529] on span "Set as supervisor" at bounding box center [479, 525] width 67 height 9
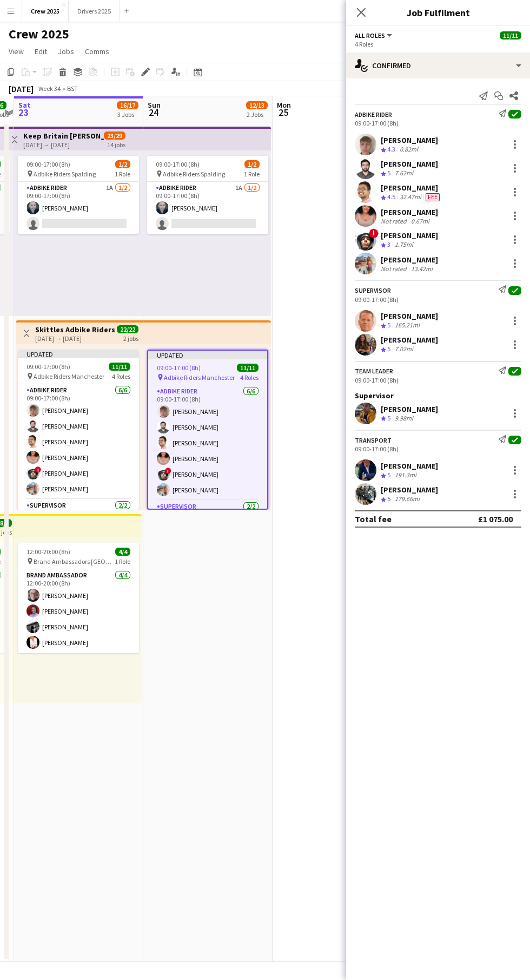
click at [214, 658] on app-date-cell "09:00-17:00 (8h) 1/2 pin Adbike Riders Spalding 1 Role Adbike Rider 1A [DATE] 0…" at bounding box center [207, 541] width 129 height 839
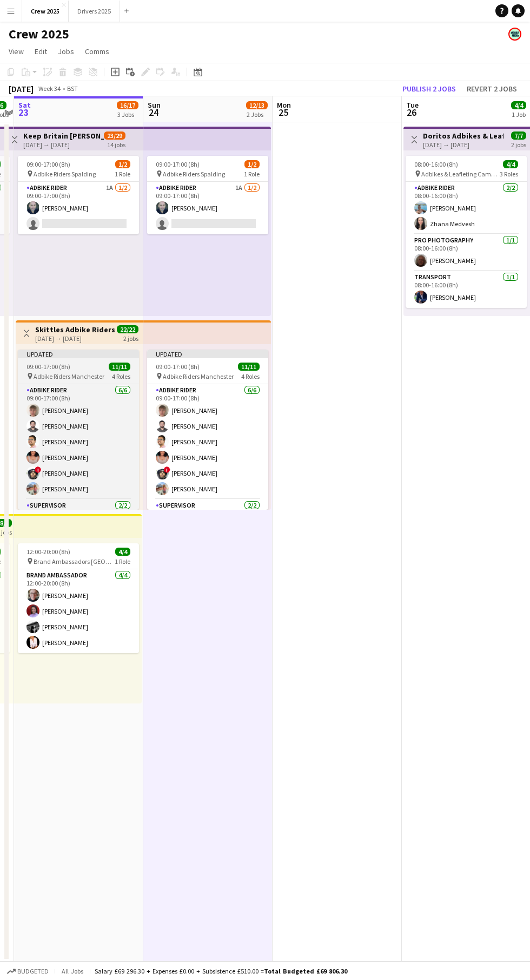
click at [59, 347] on div "Updated 09:00-17:00 (8h) 11/11 pin Adbike Riders Manchester 4 Roles Adbike Ride…" at bounding box center [79, 427] width 127 height 166
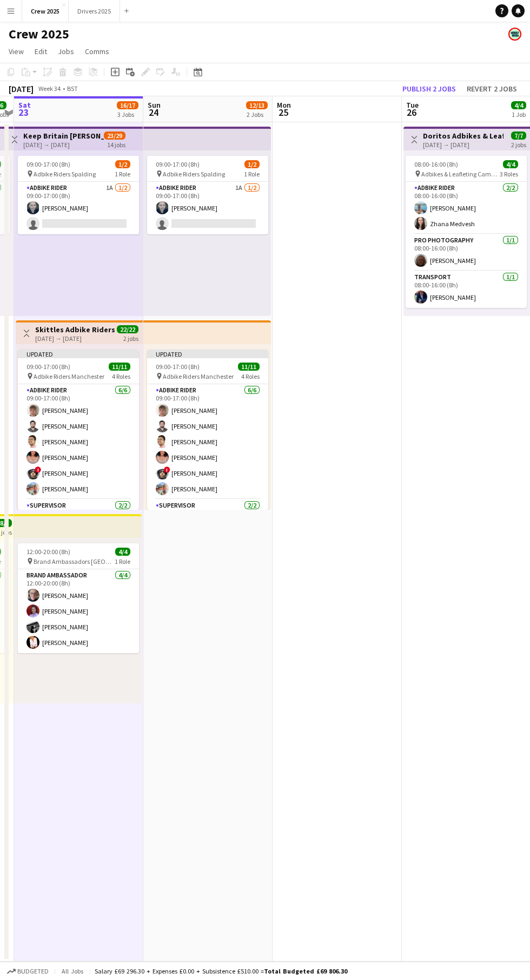
click at [442, 96] on div "[DATE] Week 34 • BST Publish 2 jobs Revert 2 jobs" at bounding box center [265, 88] width 530 height 15
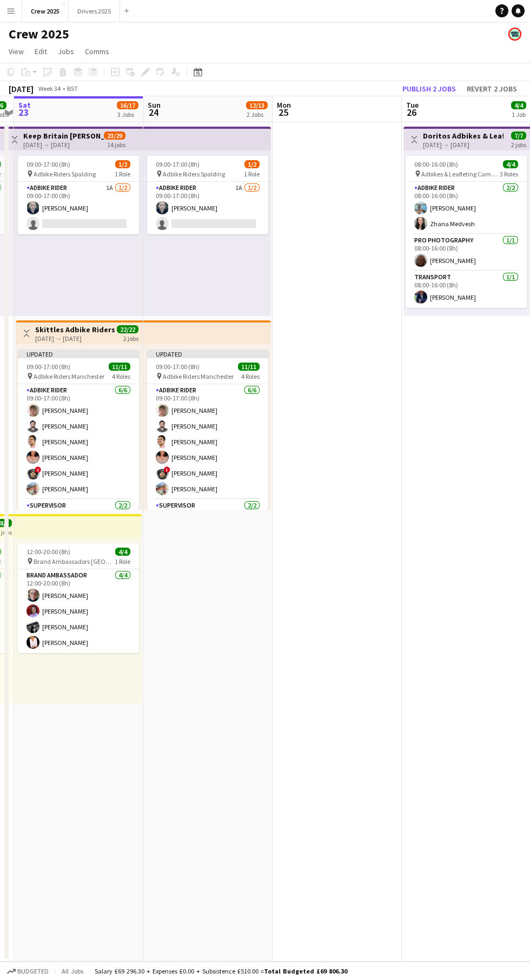
click at [431, 105] on app-board-header-date "Tue 26 4/4 1 Job" at bounding box center [466, 109] width 129 height 26
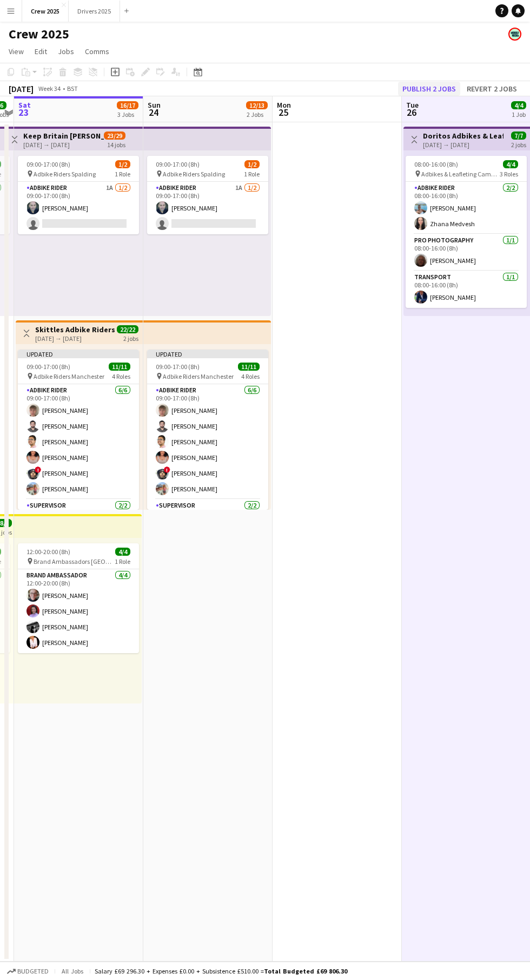
click at [434, 96] on app-board-header-date "Tue 26 4/4 1 Job" at bounding box center [466, 109] width 129 height 26
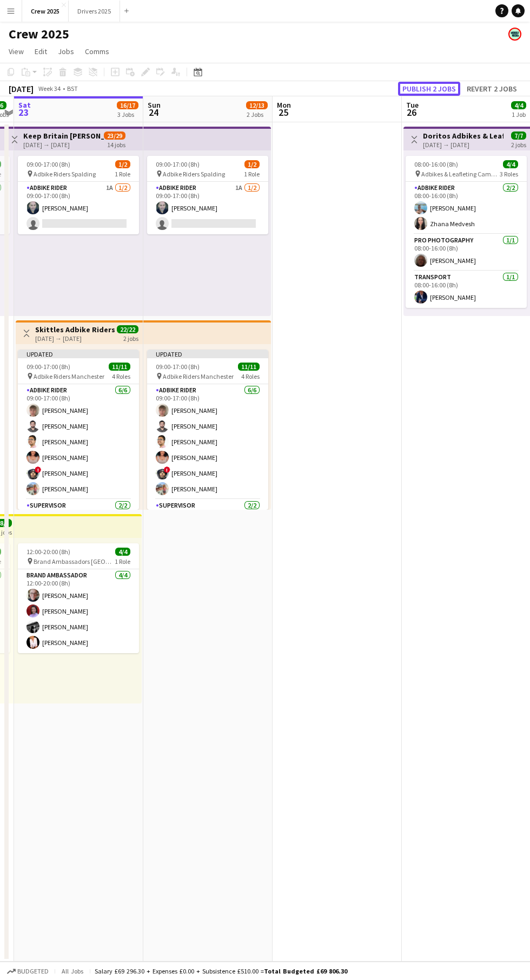
click at [417, 92] on button "Publish 2 jobs" at bounding box center [429, 89] width 62 height 14
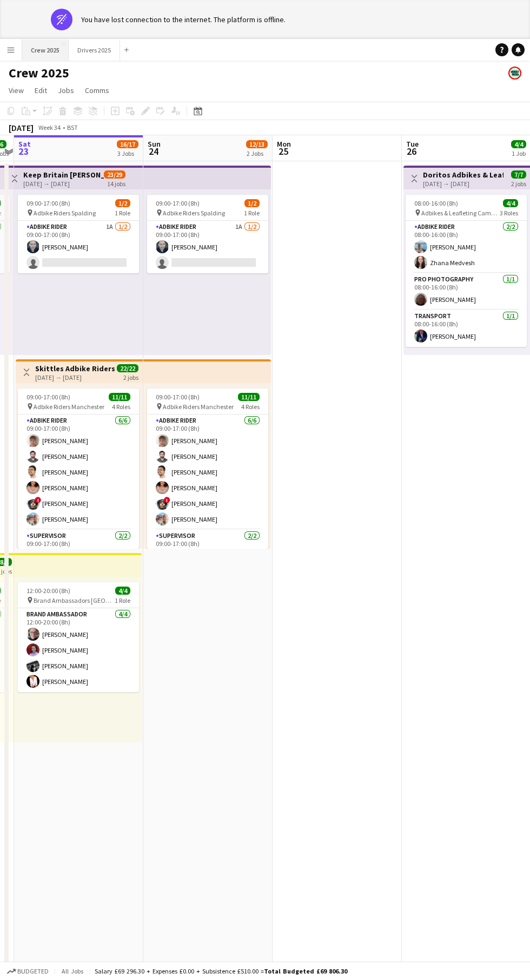
click at [43, 54] on button "Crew 2025 Close" at bounding box center [45, 49] width 47 height 21
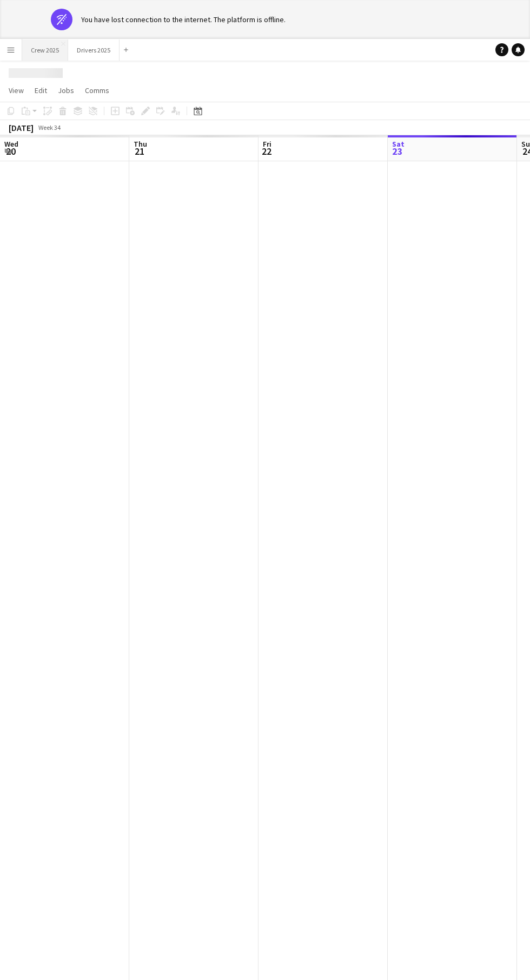
scroll to position [0, 259]
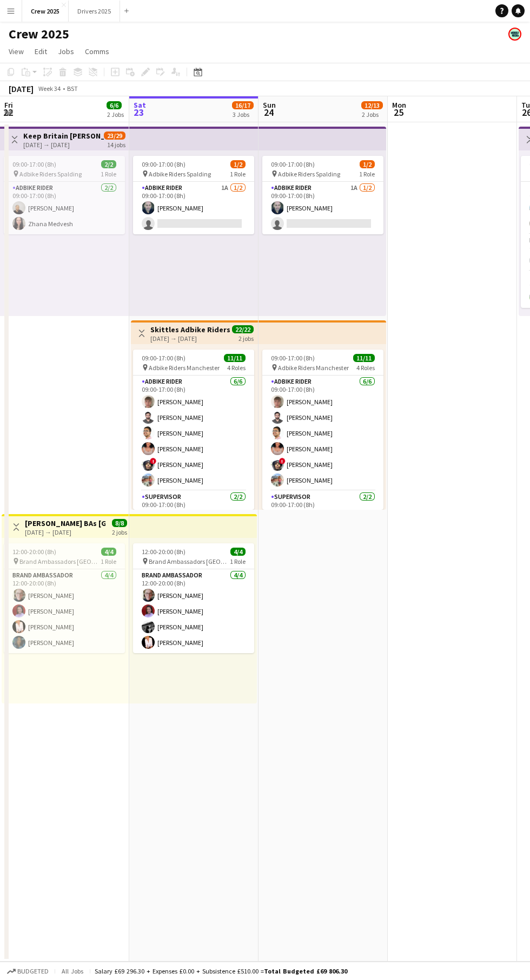
click at [188, 335] on div "[DATE] → [DATE]" at bounding box center [190, 338] width 81 height 8
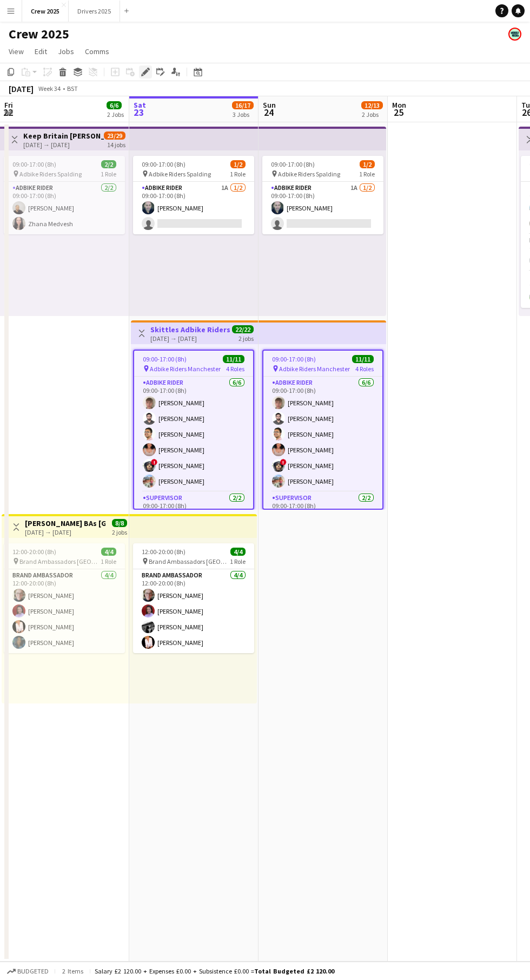
click at [146, 72] on icon at bounding box center [145, 72] width 6 height 6
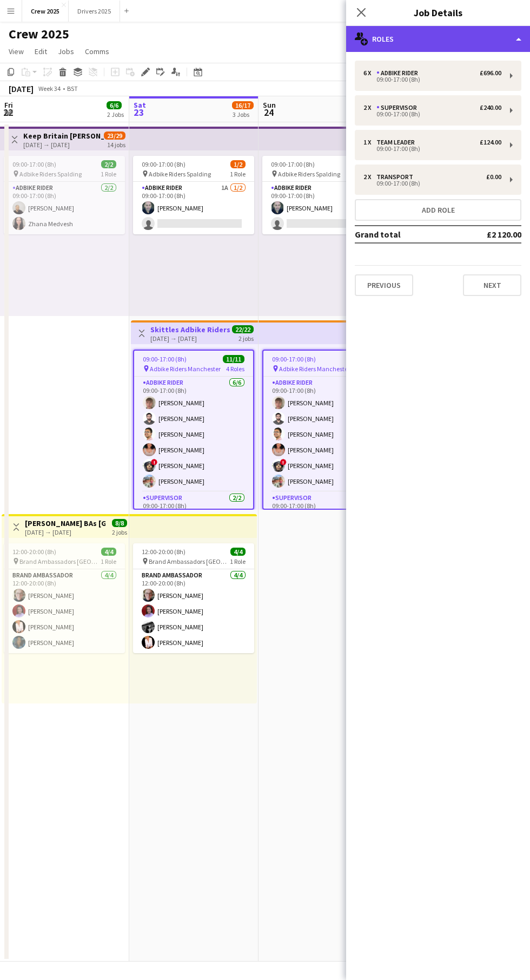
click at [487, 48] on div "multiple-users-add Roles" at bounding box center [438, 39] width 184 height 26
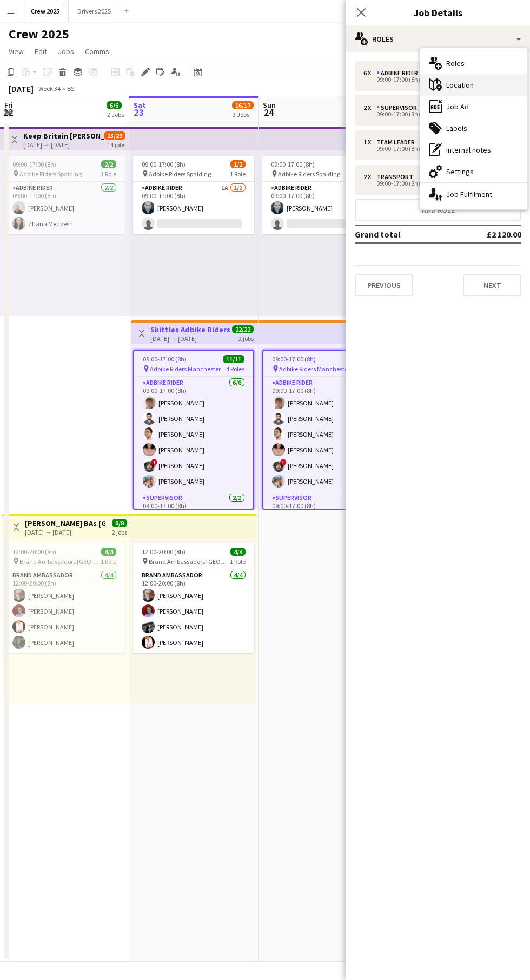
click at [507, 83] on div "maps-pin-1 Location" at bounding box center [473, 85] width 107 height 22
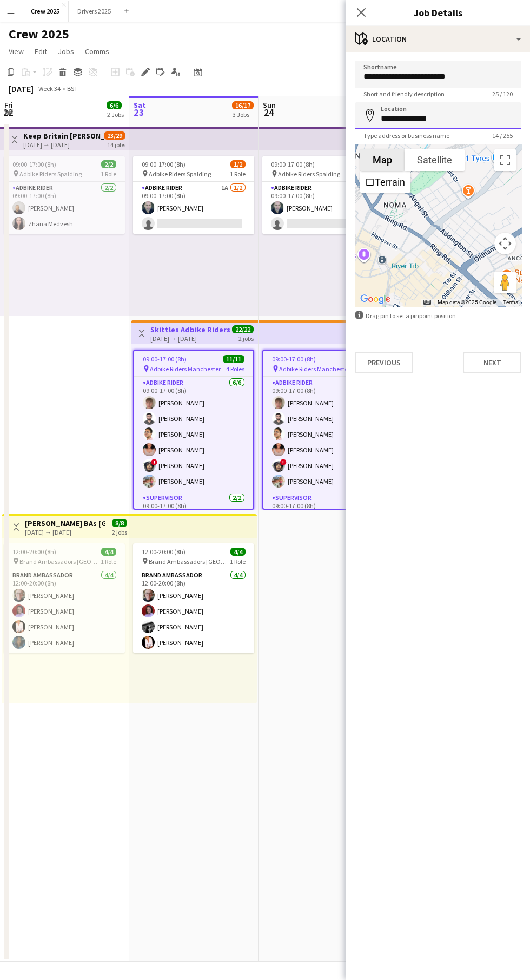
click at [477, 116] on input "**********" at bounding box center [438, 115] width 167 height 27
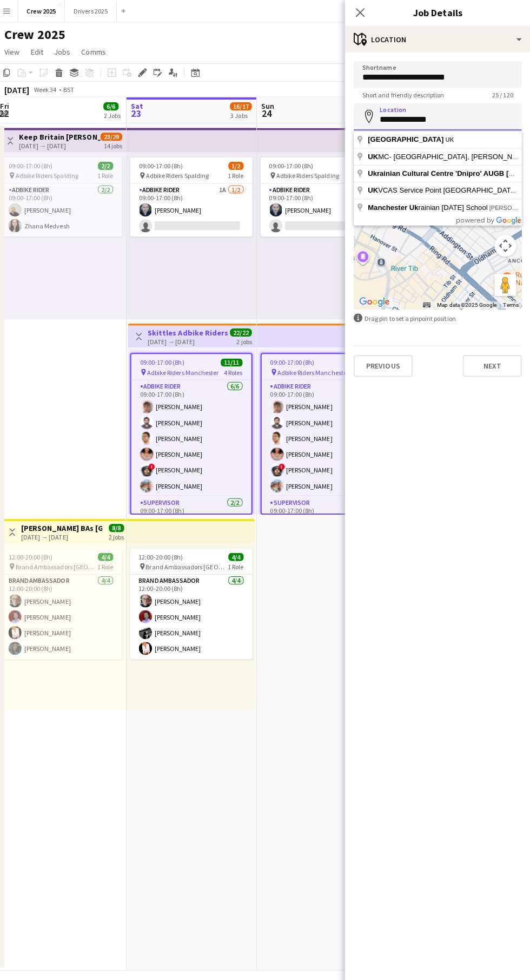
scroll to position [0, 0]
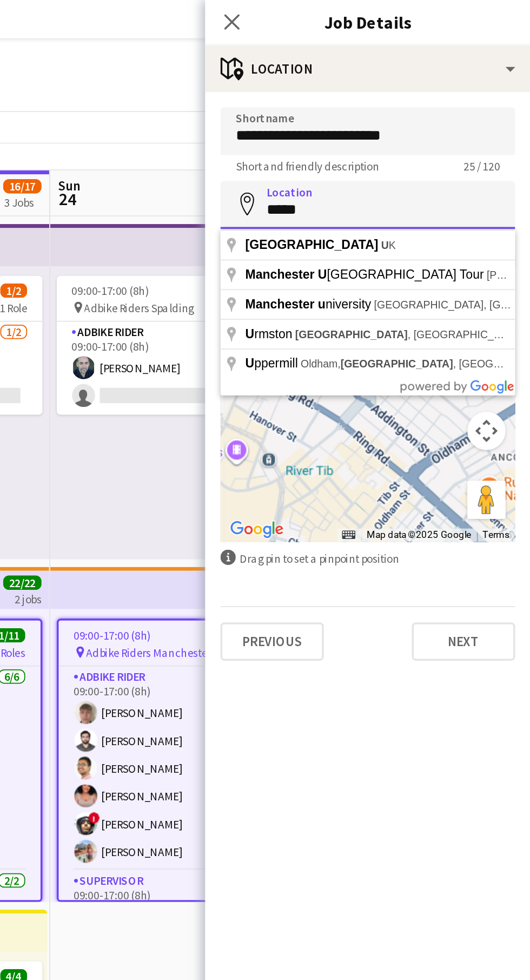
type input "****"
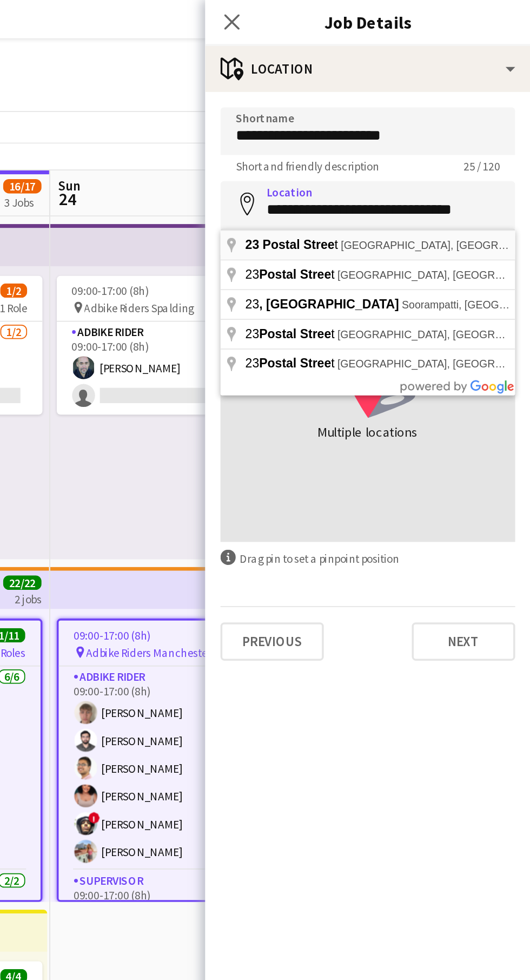
type input "**********"
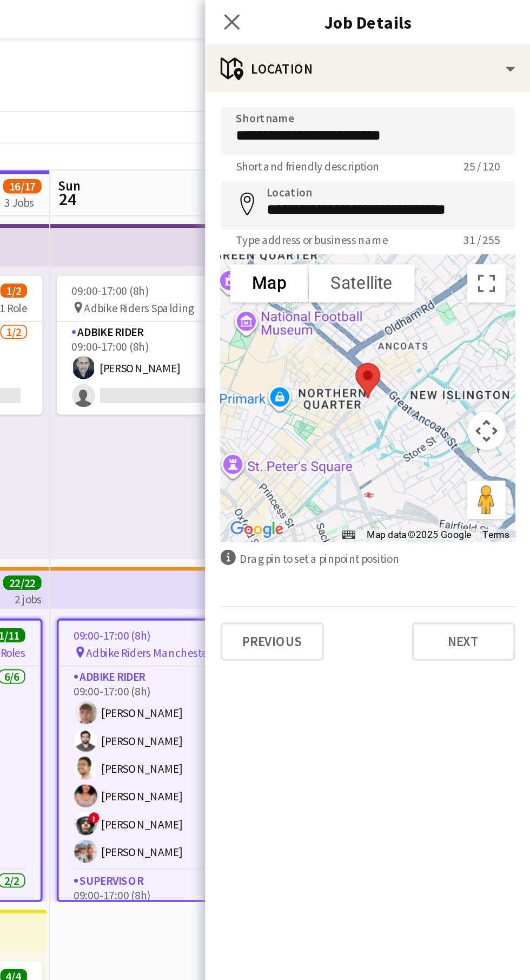
click at [300, 51] on app-page-menu "View Day view expanded Day view collapsed Month view Date picker Jump to [DATE]…" at bounding box center [265, 52] width 530 height 21
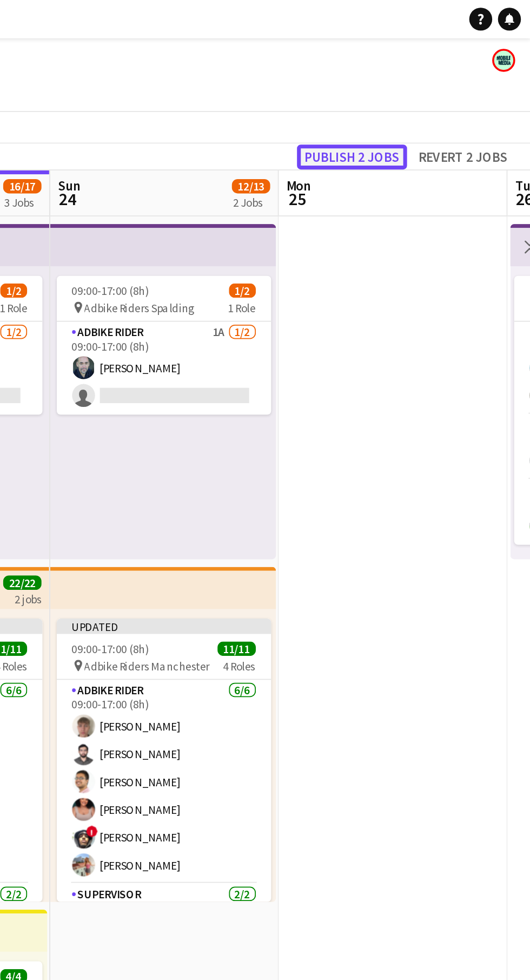
click at [439, 91] on button "Publish 2 jobs" at bounding box center [429, 89] width 62 height 14
